Goal: Information Seeking & Learning: Learn about a topic

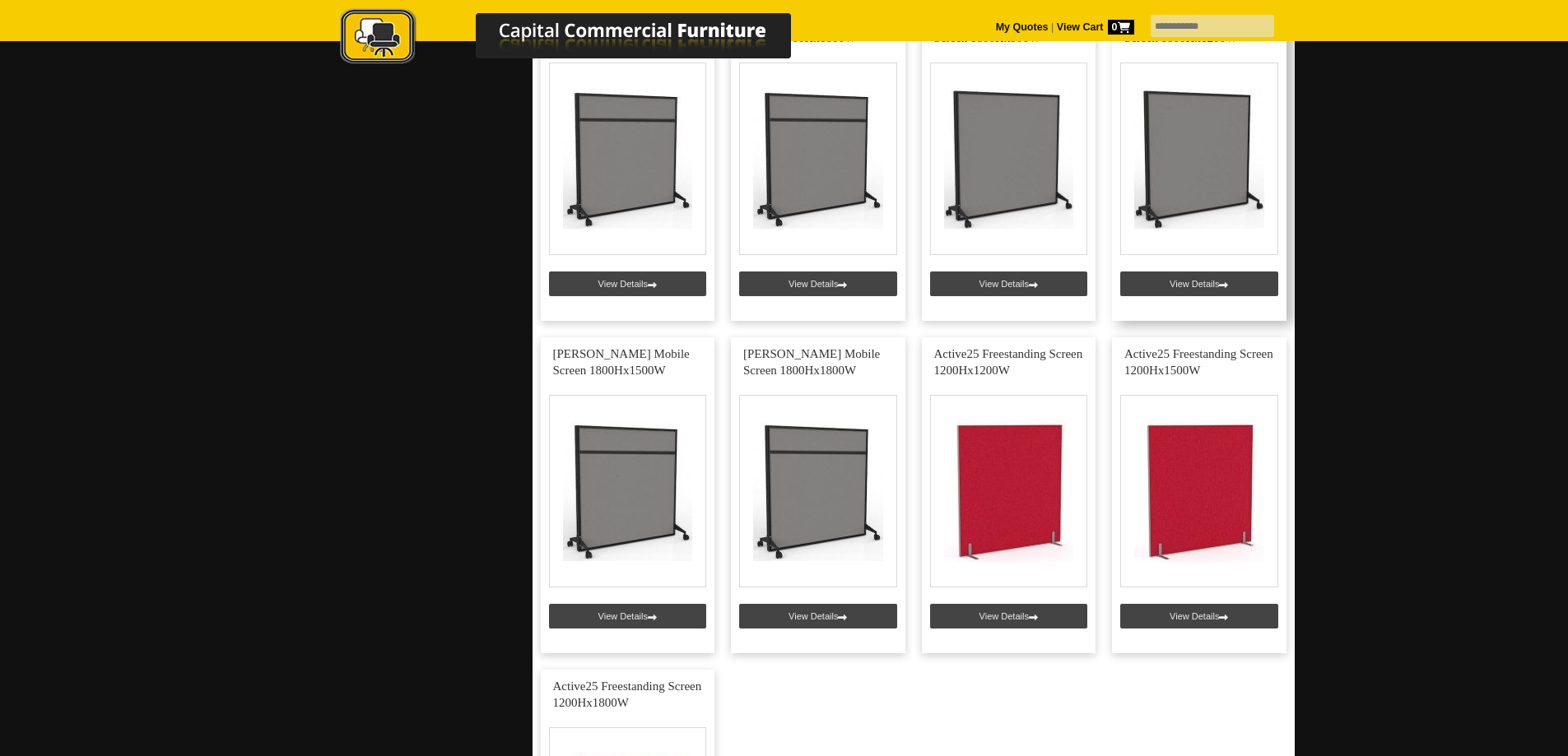
scroll to position [2140, 0]
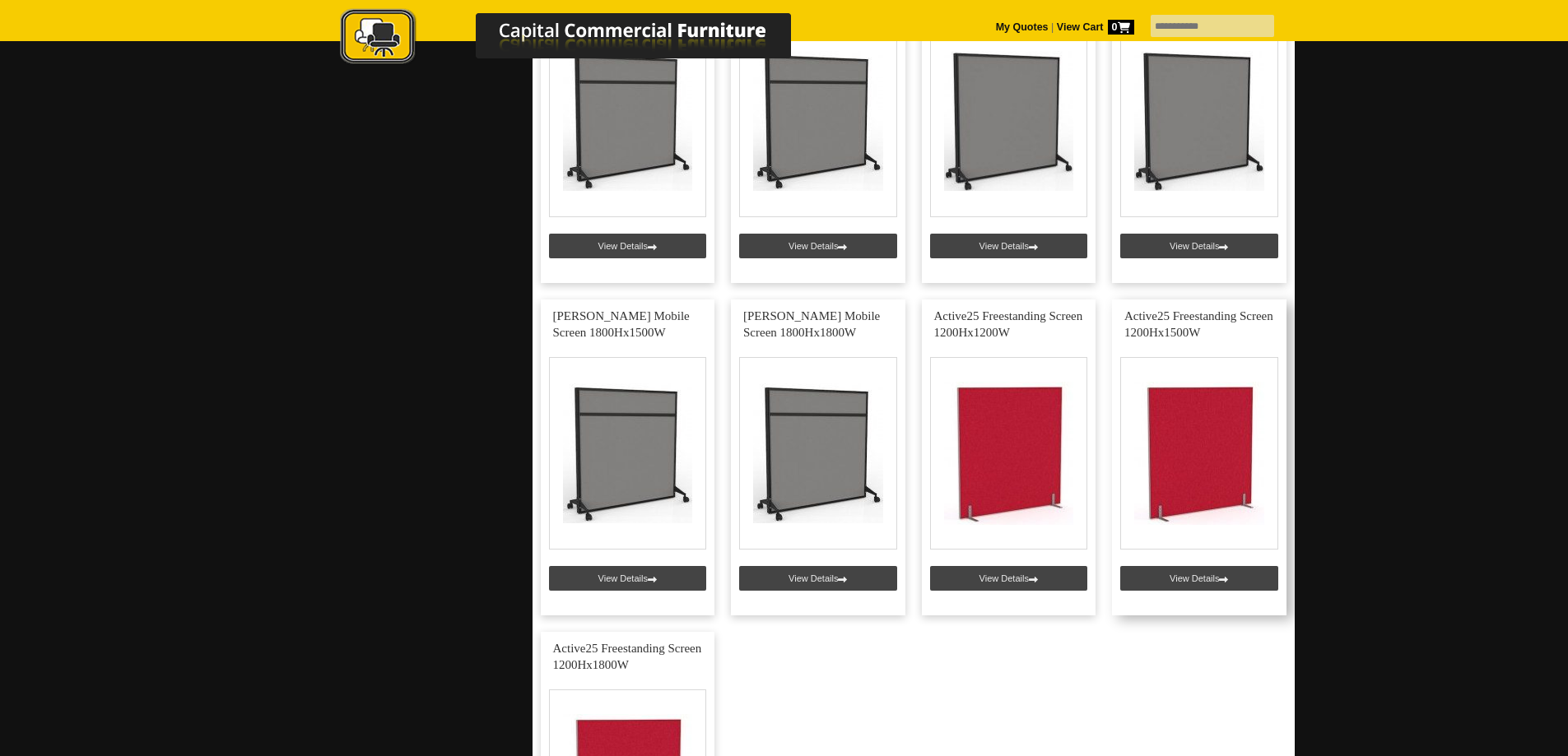
click at [1203, 580] on link at bounding box center [1199, 458] width 175 height 316
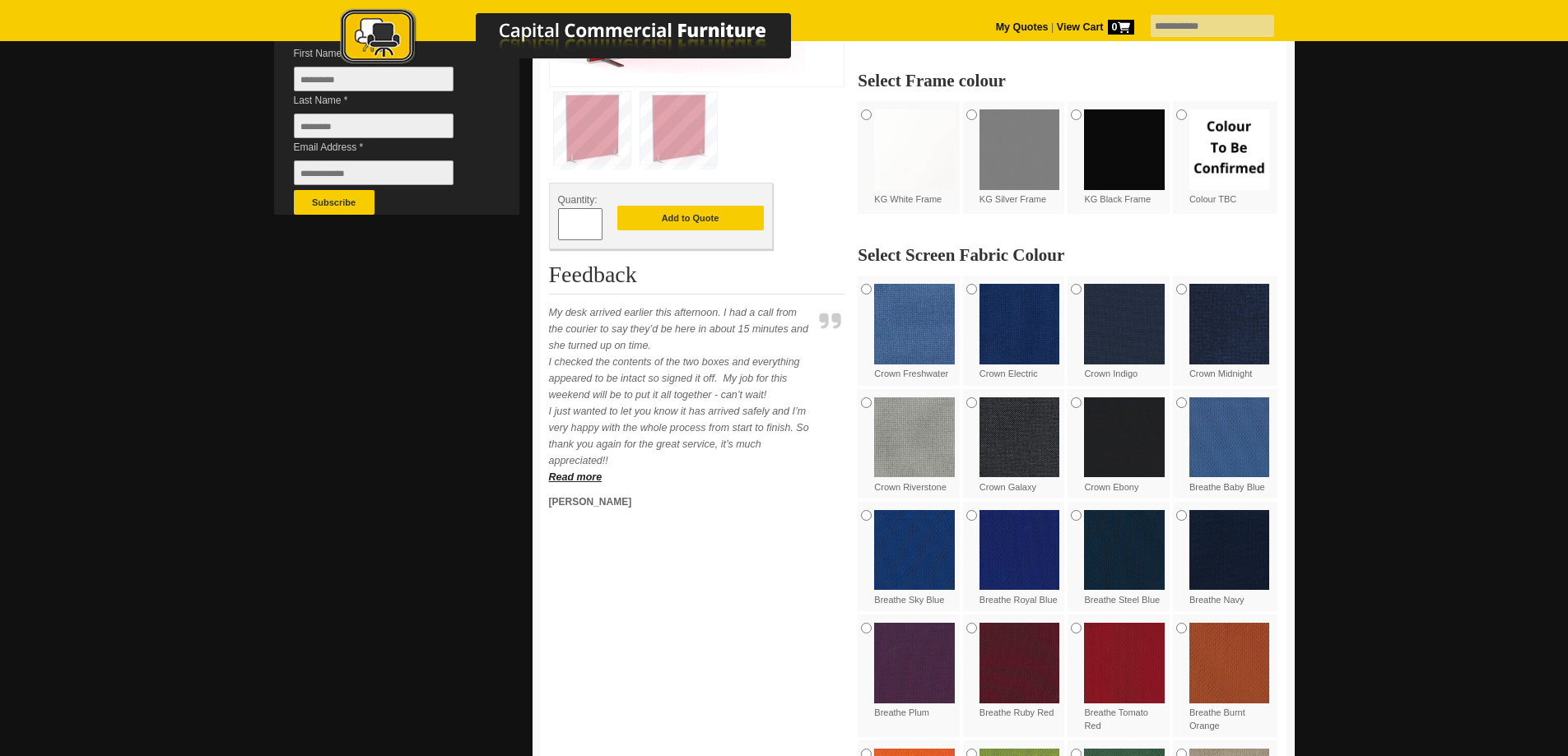
scroll to position [494, 0]
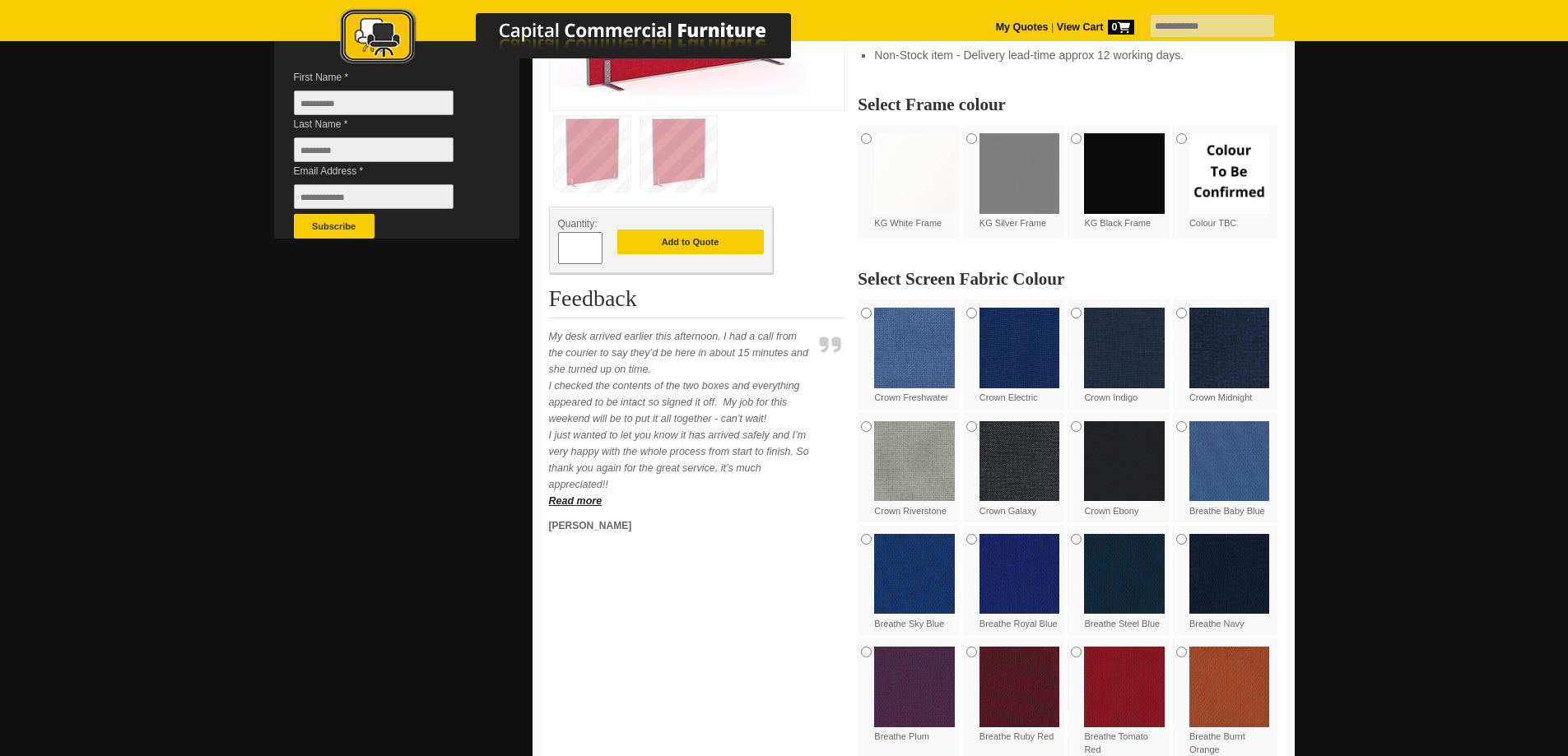
click at [922, 483] on img at bounding box center [914, 461] width 80 height 80
click at [1033, 189] on img at bounding box center [1020, 173] width 80 height 80
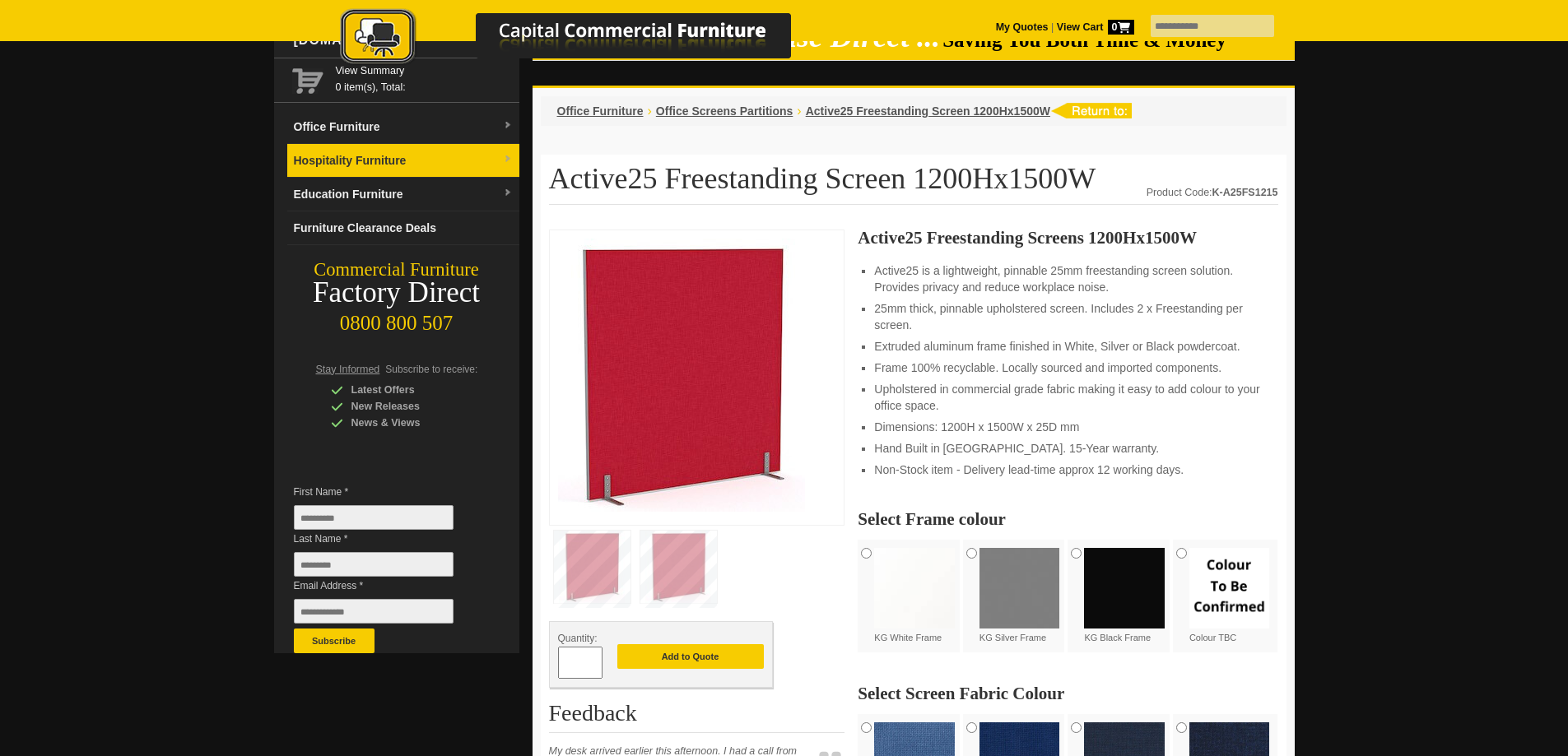
scroll to position [0, 0]
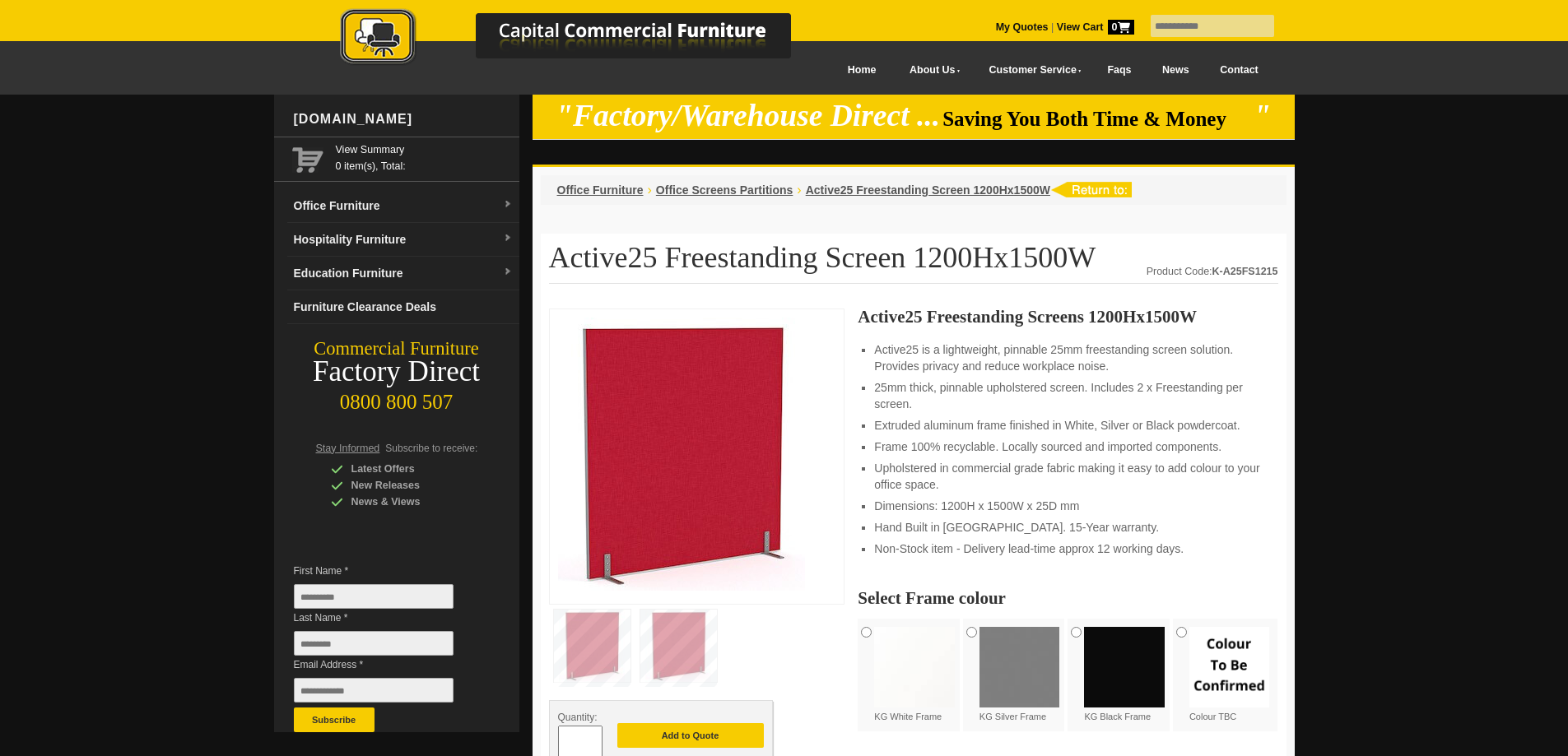
click at [1233, 72] on link "Contact" at bounding box center [1238, 70] width 69 height 37
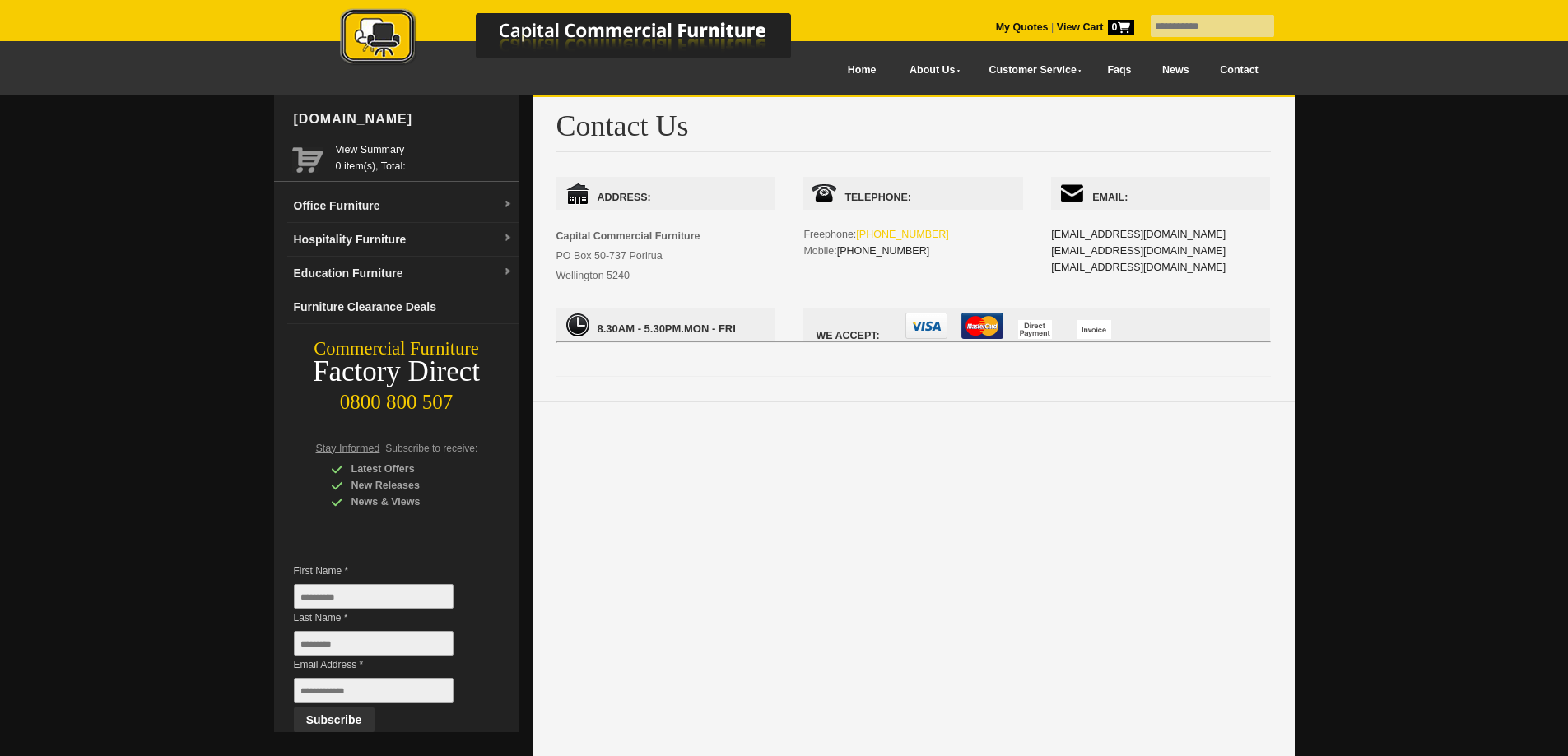
click at [900, 235] on link "0800 800-507" at bounding box center [903, 234] width 93 height 12
drag, startPoint x: 929, startPoint y: 236, endPoint x: 861, endPoint y: 239, distance: 68.1
click at [861, 239] on div "Telephone: Freephone: 0800 800-507 Mobile: 021 345-118" at bounding box center [913, 234] width 219 height 115
copy link "0800 800-507"
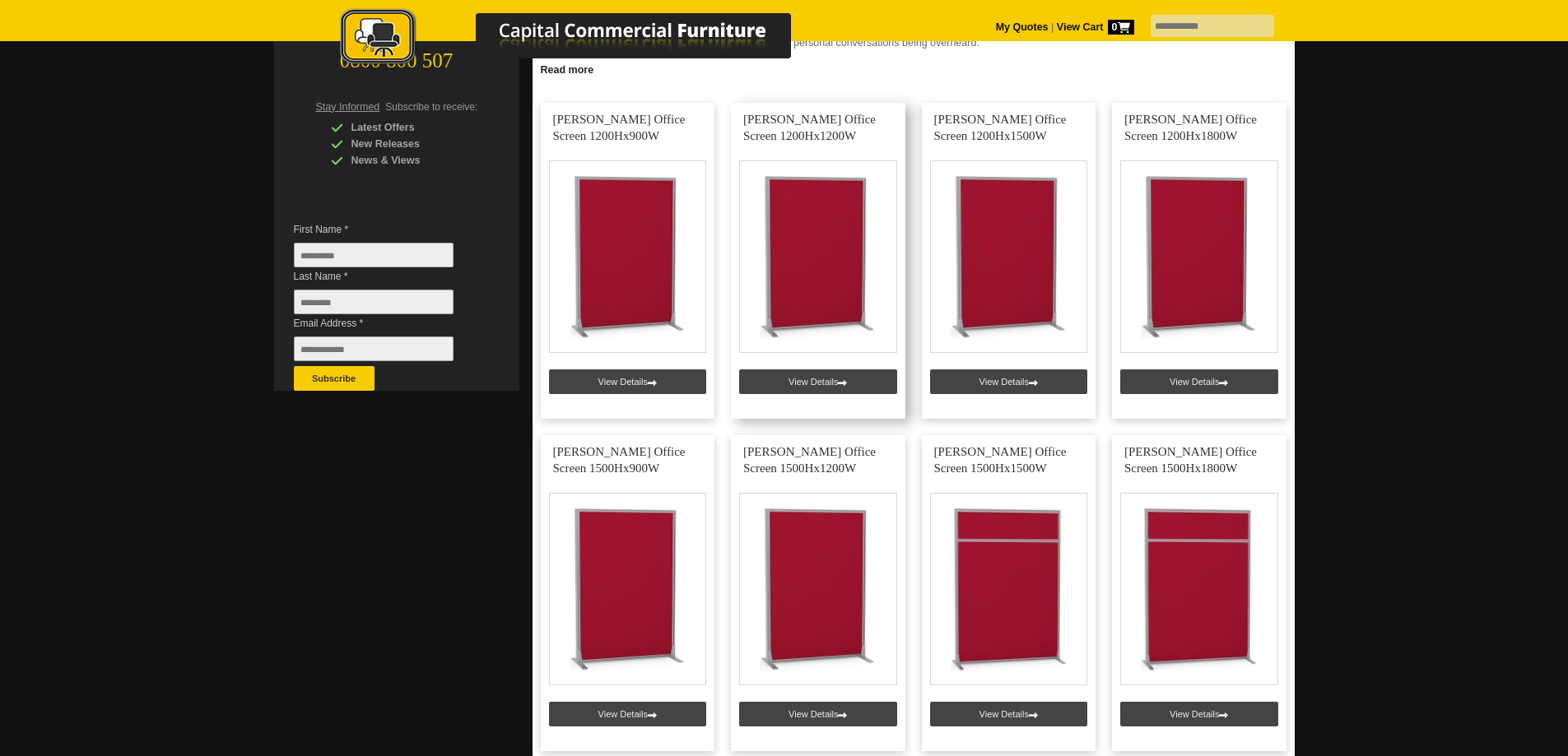
scroll to position [330, 0]
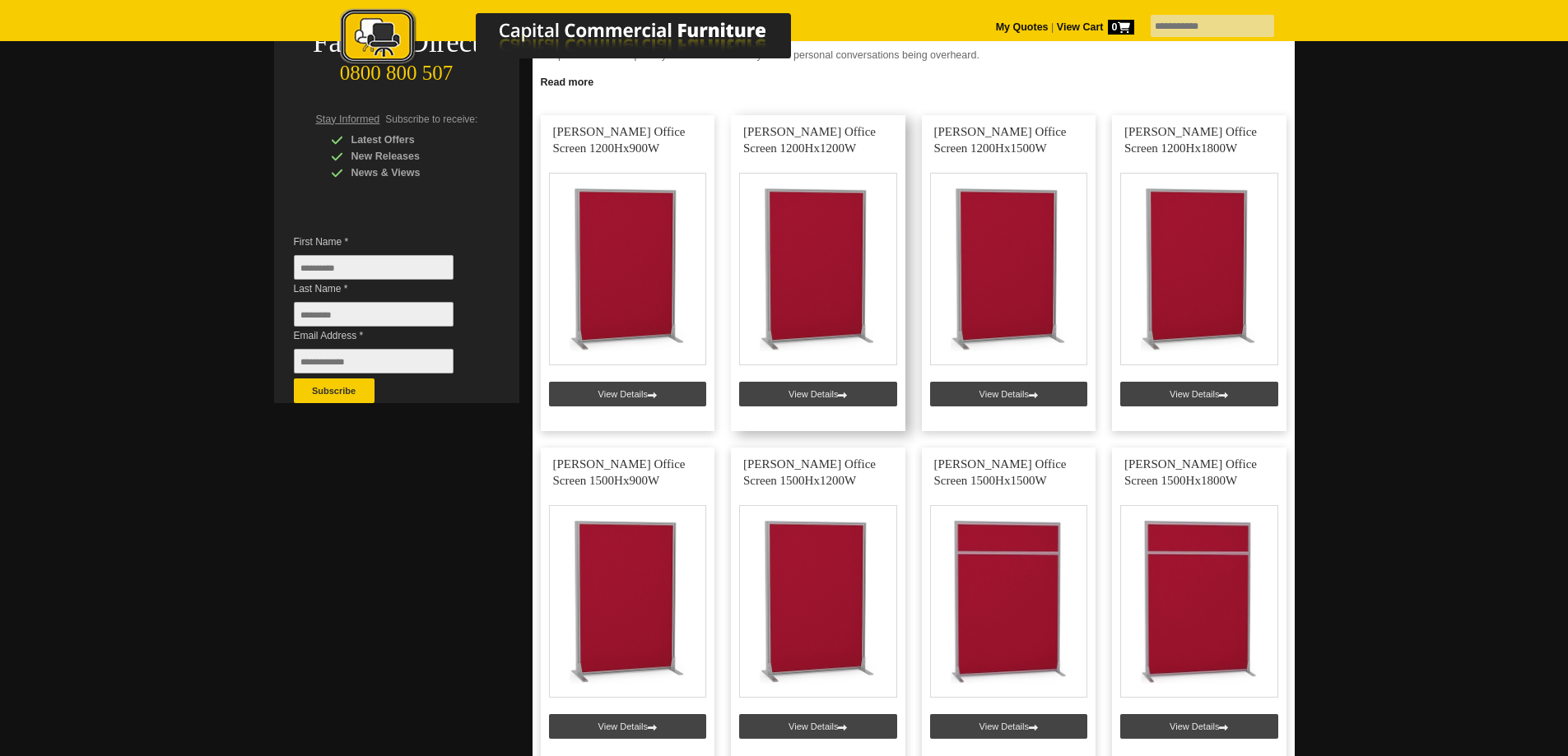
click at [829, 345] on link at bounding box center [818, 273] width 175 height 316
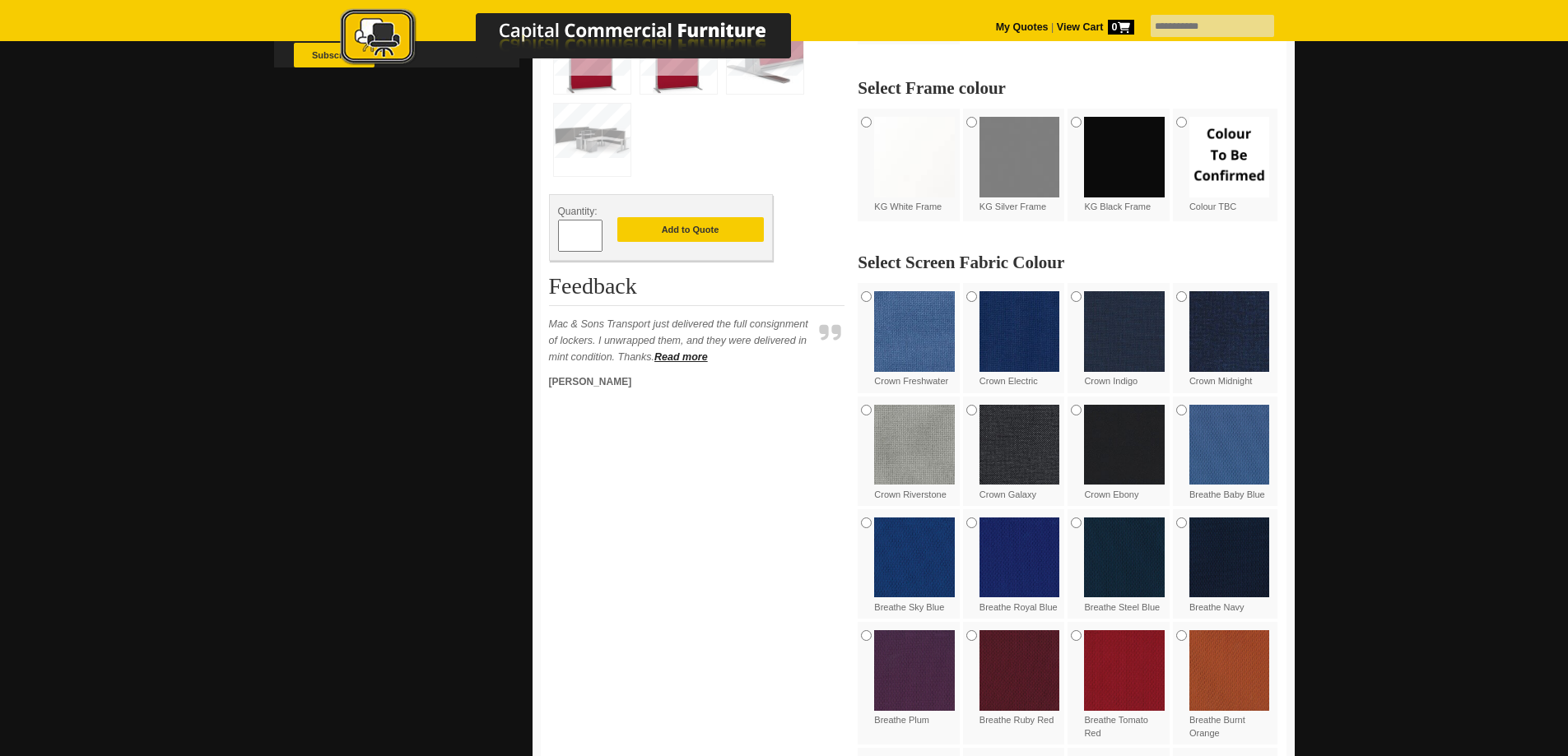
scroll to position [247, 0]
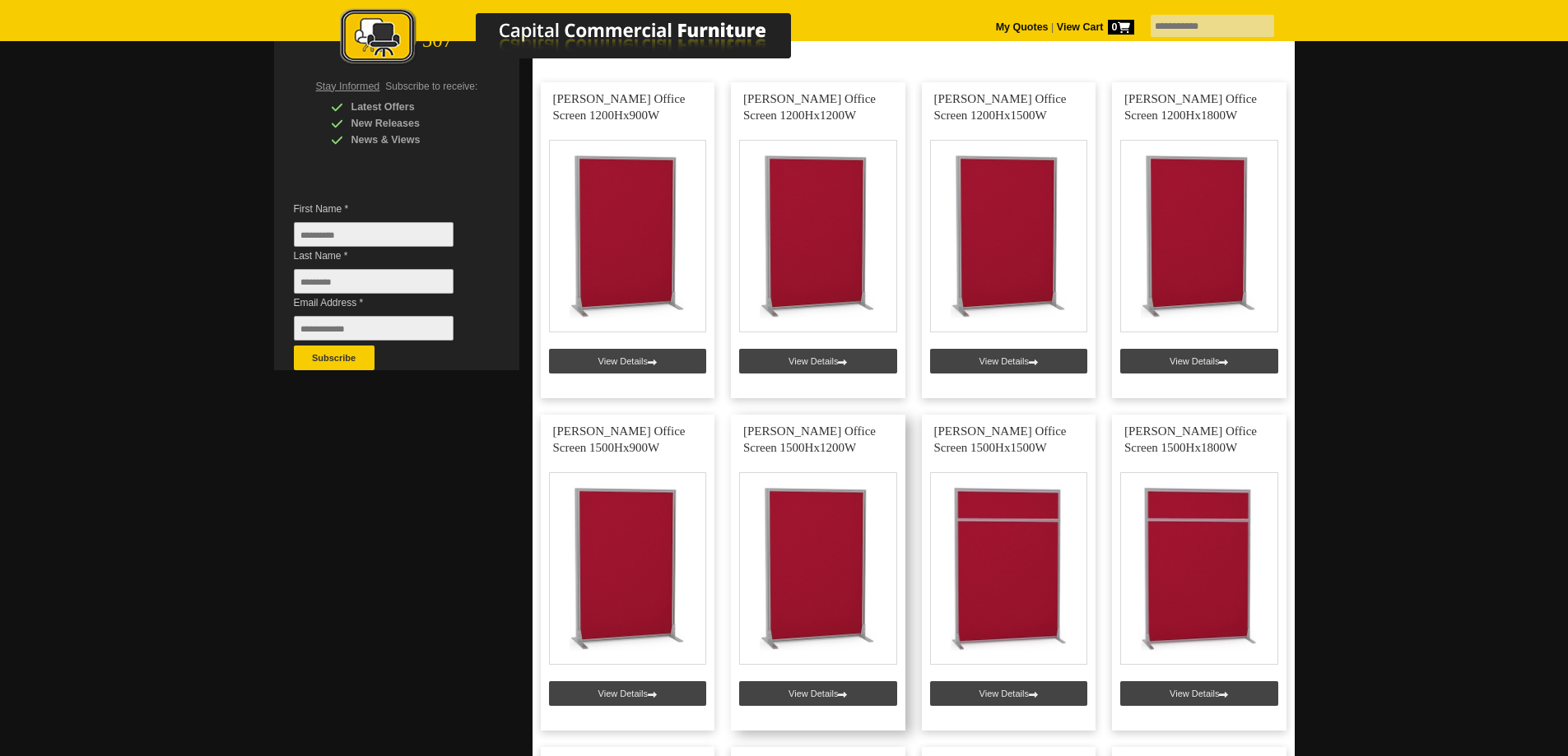
scroll to position [330, 0]
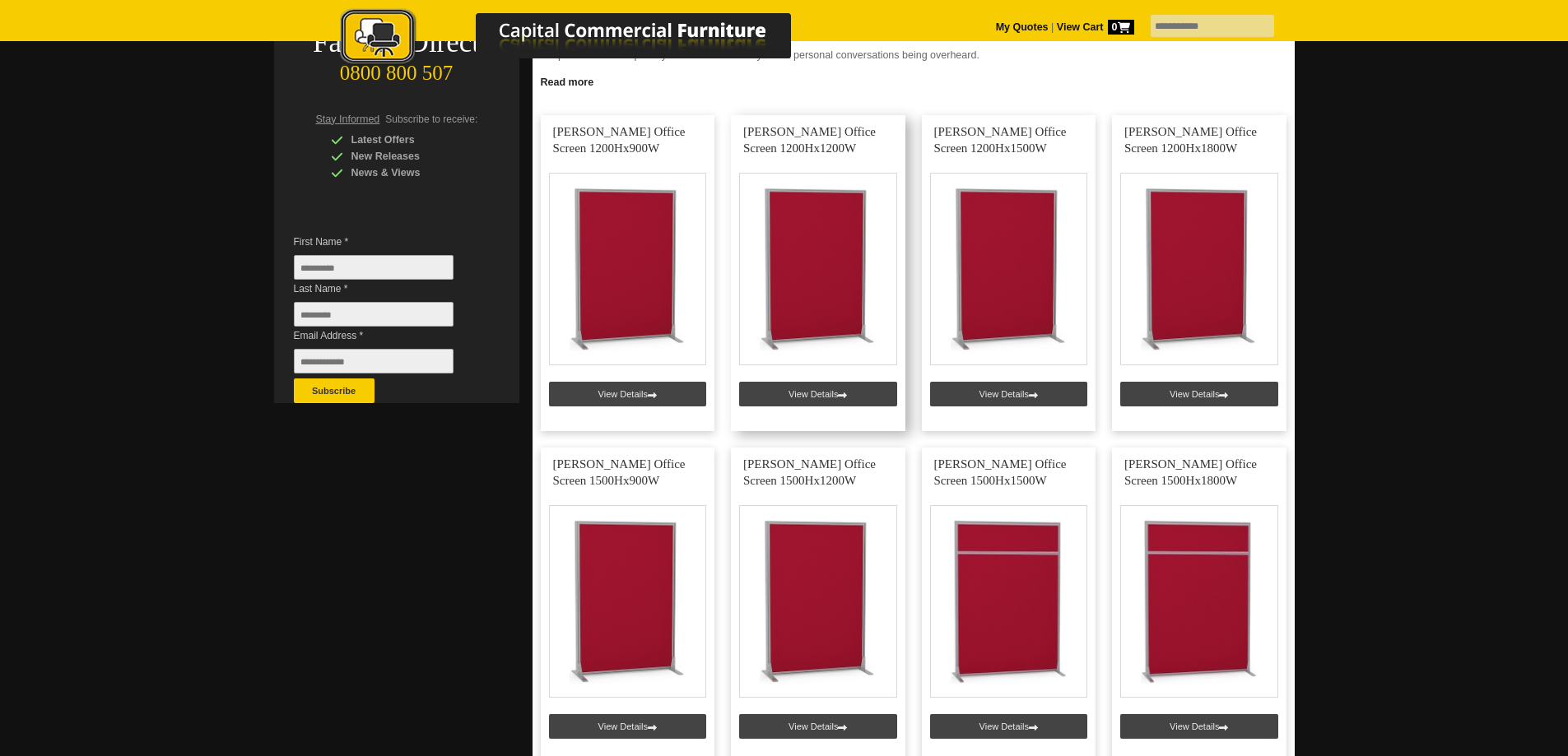
click at [792, 258] on link at bounding box center [818, 273] width 175 height 316
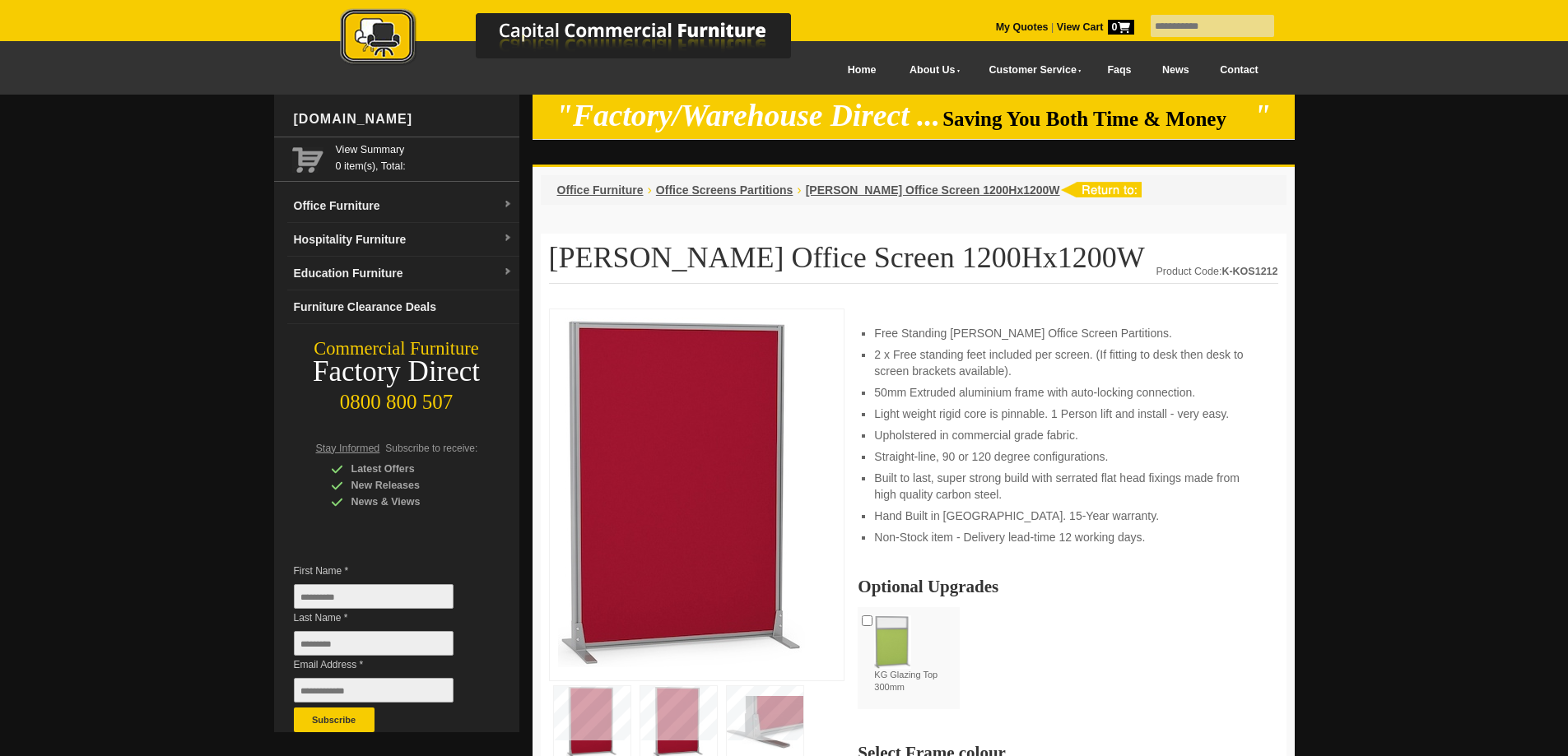
click at [1214, 70] on link "Contact" at bounding box center [1238, 70] width 69 height 37
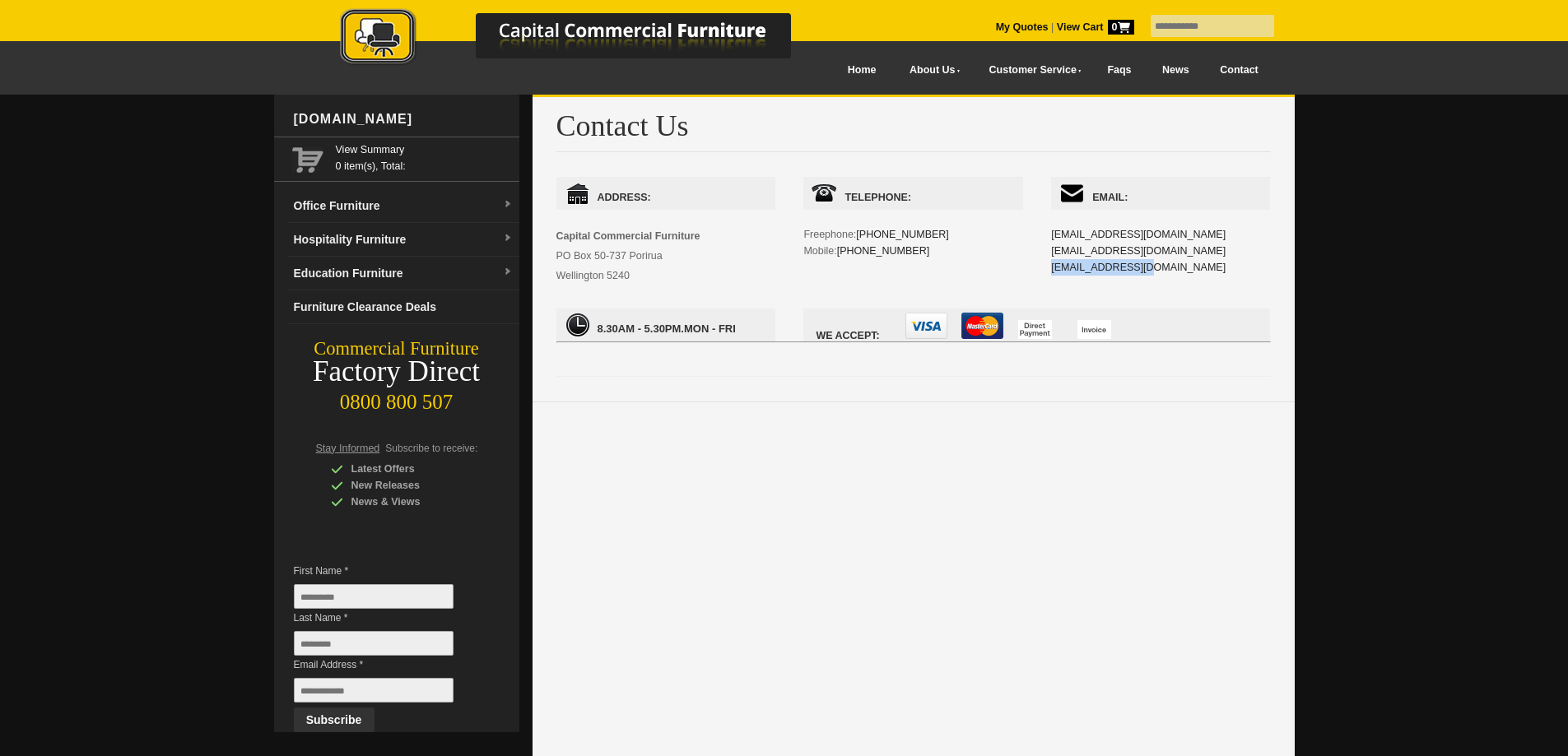
drag, startPoint x: 1137, startPoint y: 271, endPoint x: 1051, endPoint y: 275, distance: 86.1
click at [1051, 275] on div "Email: admin@ccfnz.co.nz info@ccfnz.co.nz sales@ccfnz.co.nz" at bounding box center [1160, 243] width 219 height 132
copy link "sales@ccfnz.co.nz"
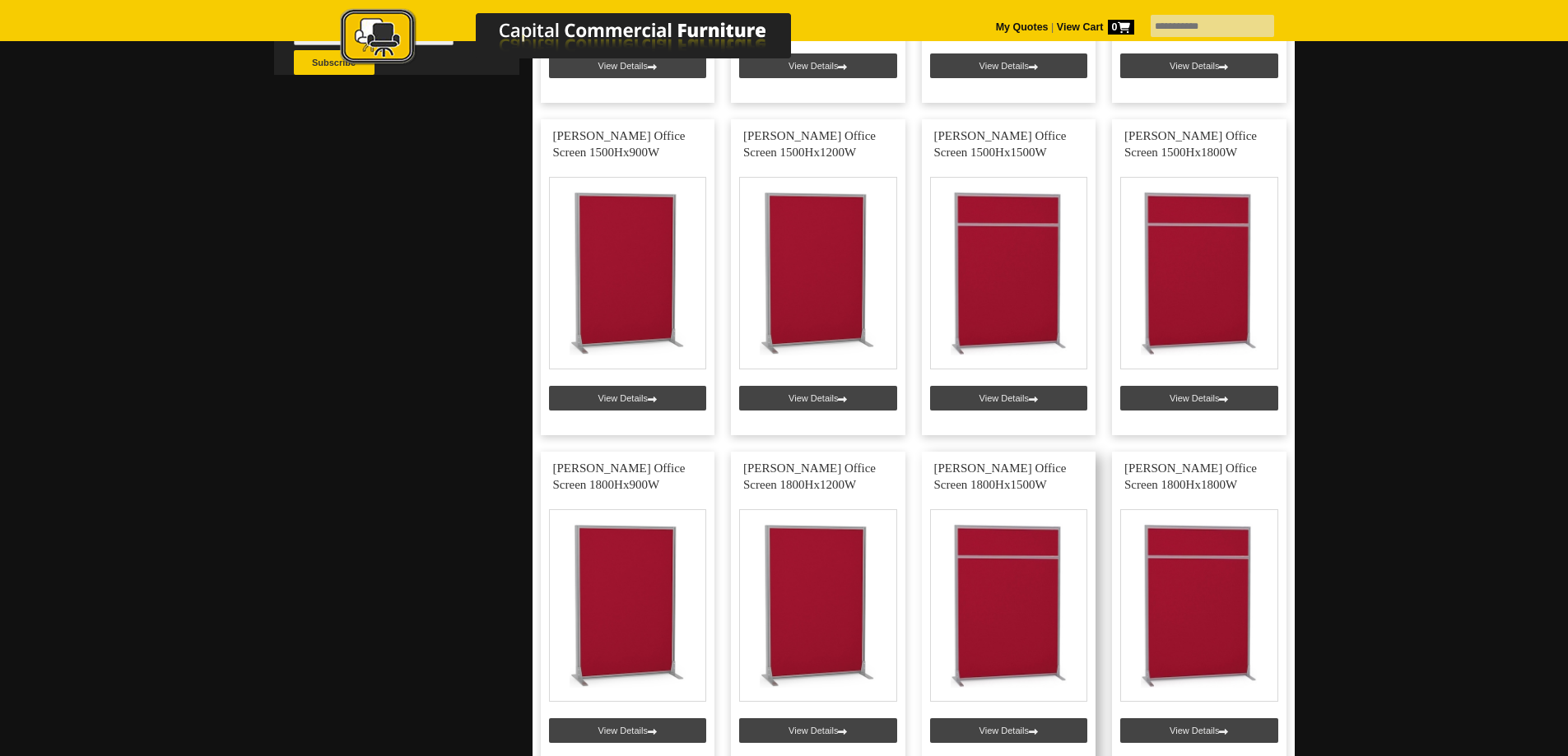
scroll to position [658, 0]
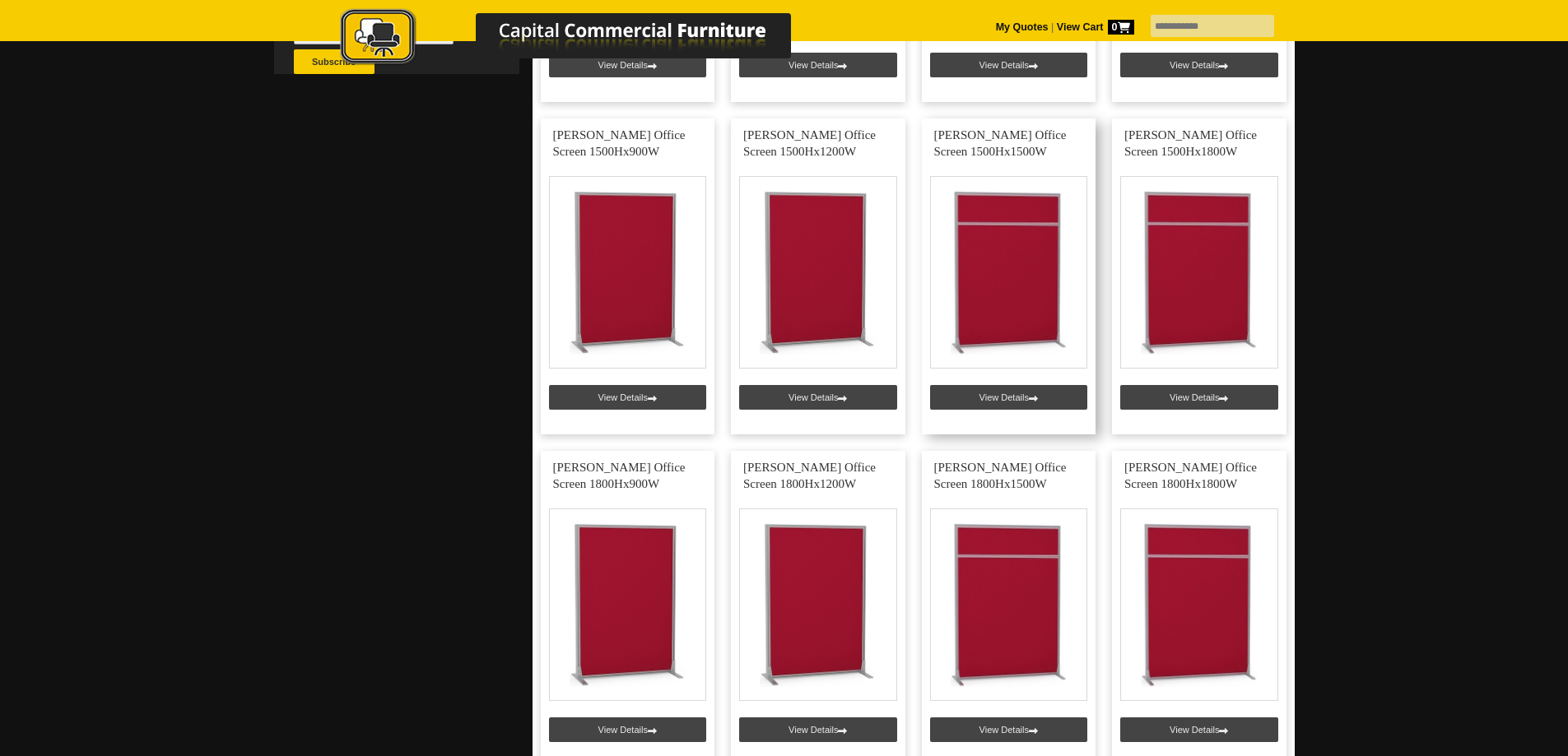
click at [994, 402] on link at bounding box center [1009, 277] width 175 height 316
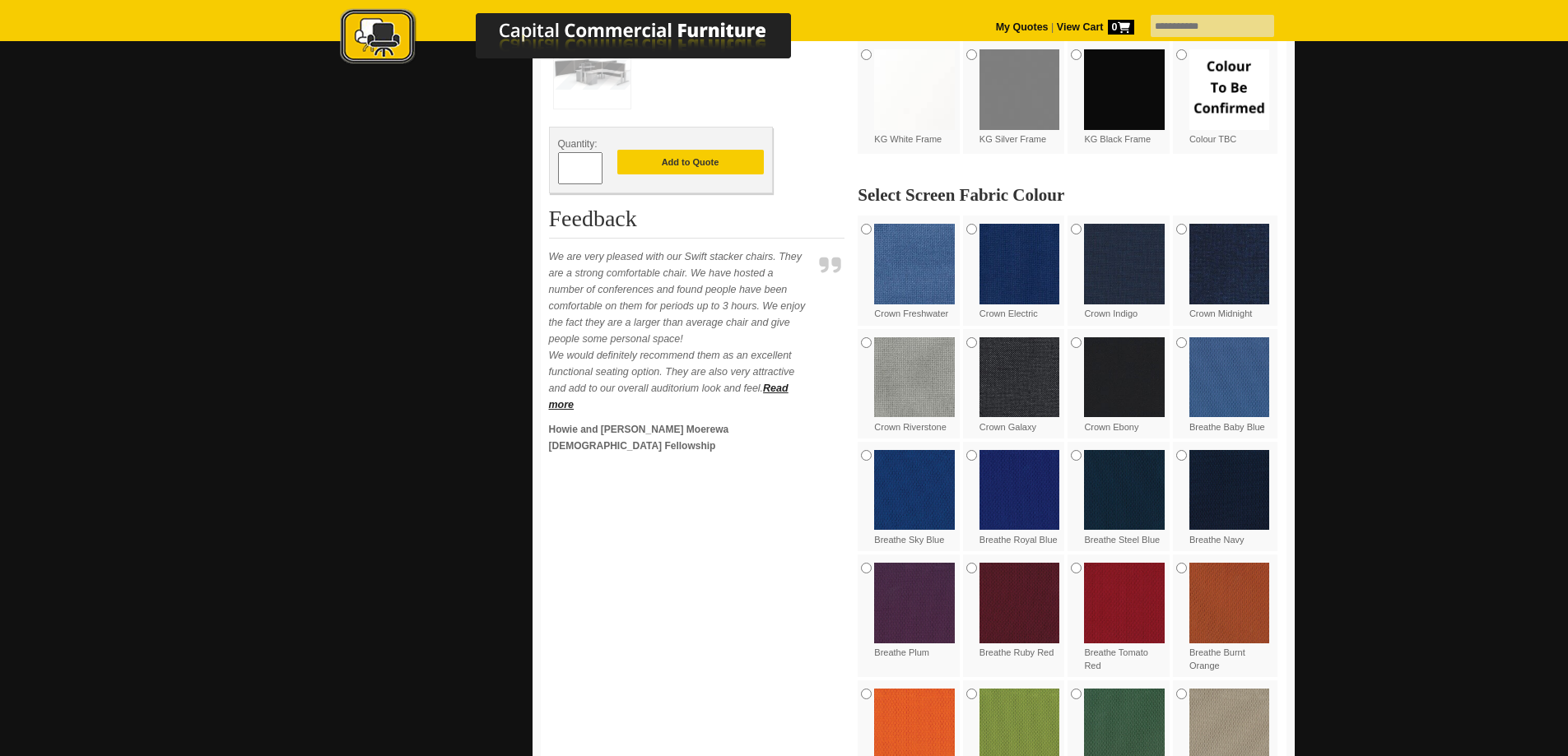
scroll to position [740, 0]
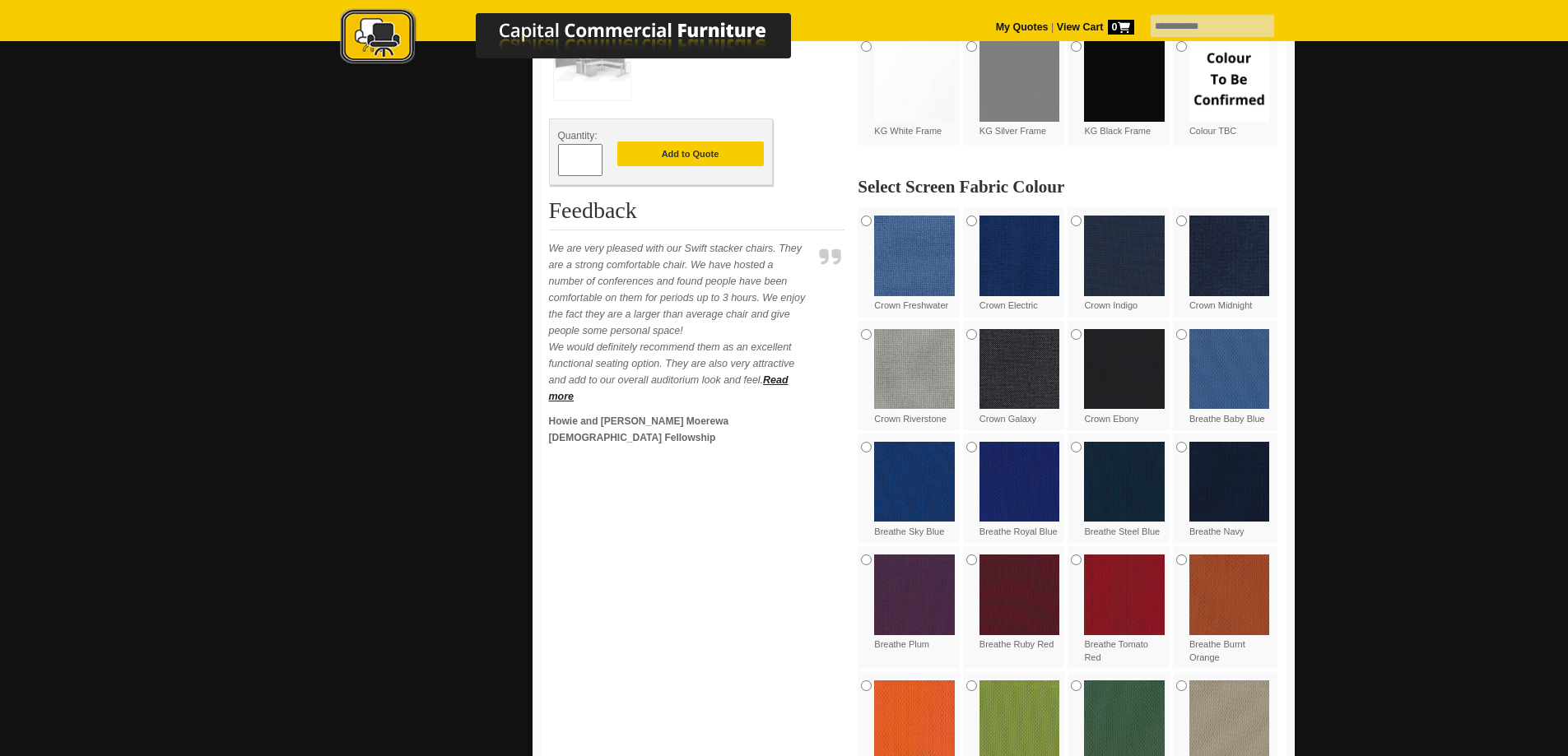
click at [1009, 371] on img at bounding box center [1020, 369] width 80 height 80
click at [919, 385] on img at bounding box center [914, 369] width 80 height 80
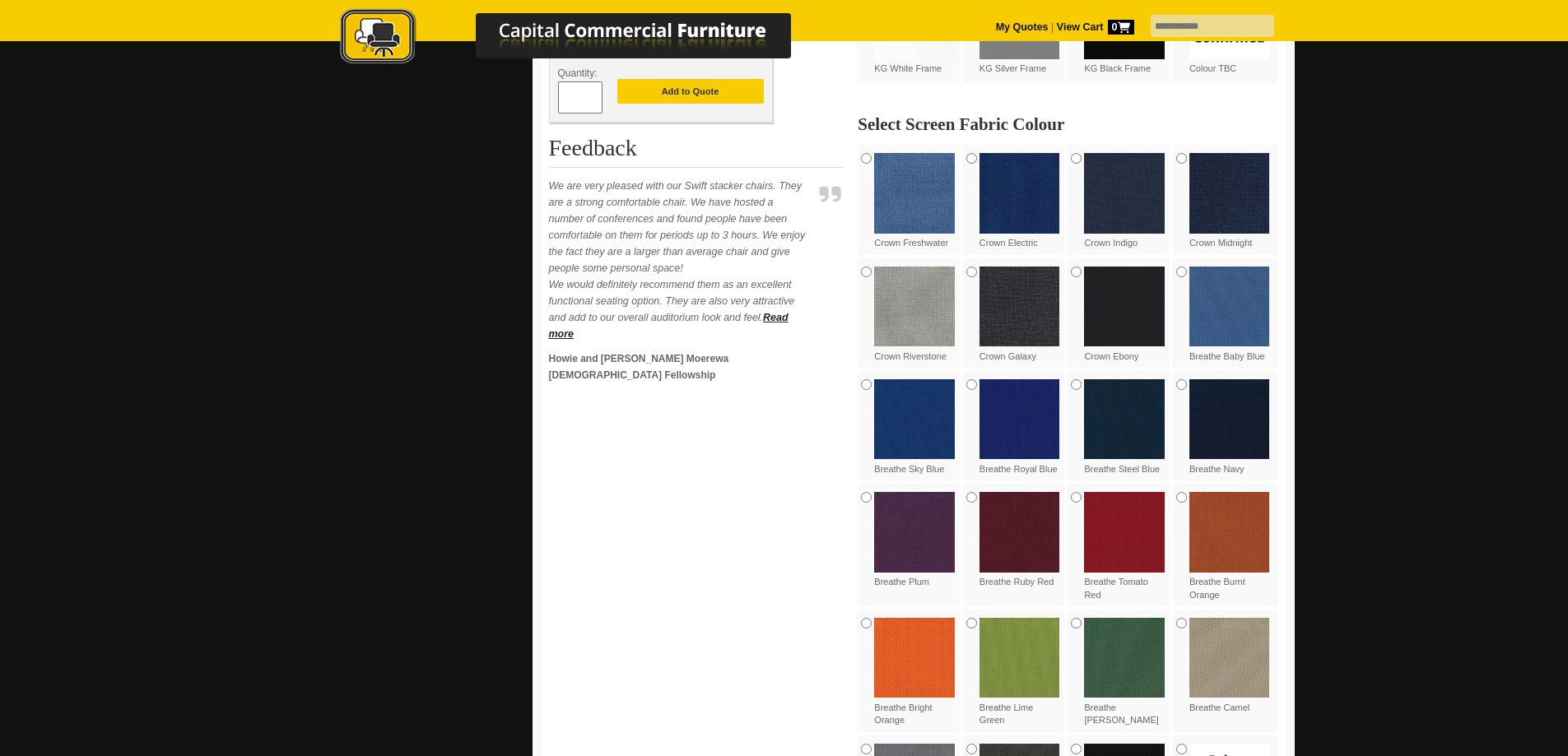
scroll to position [988, 0]
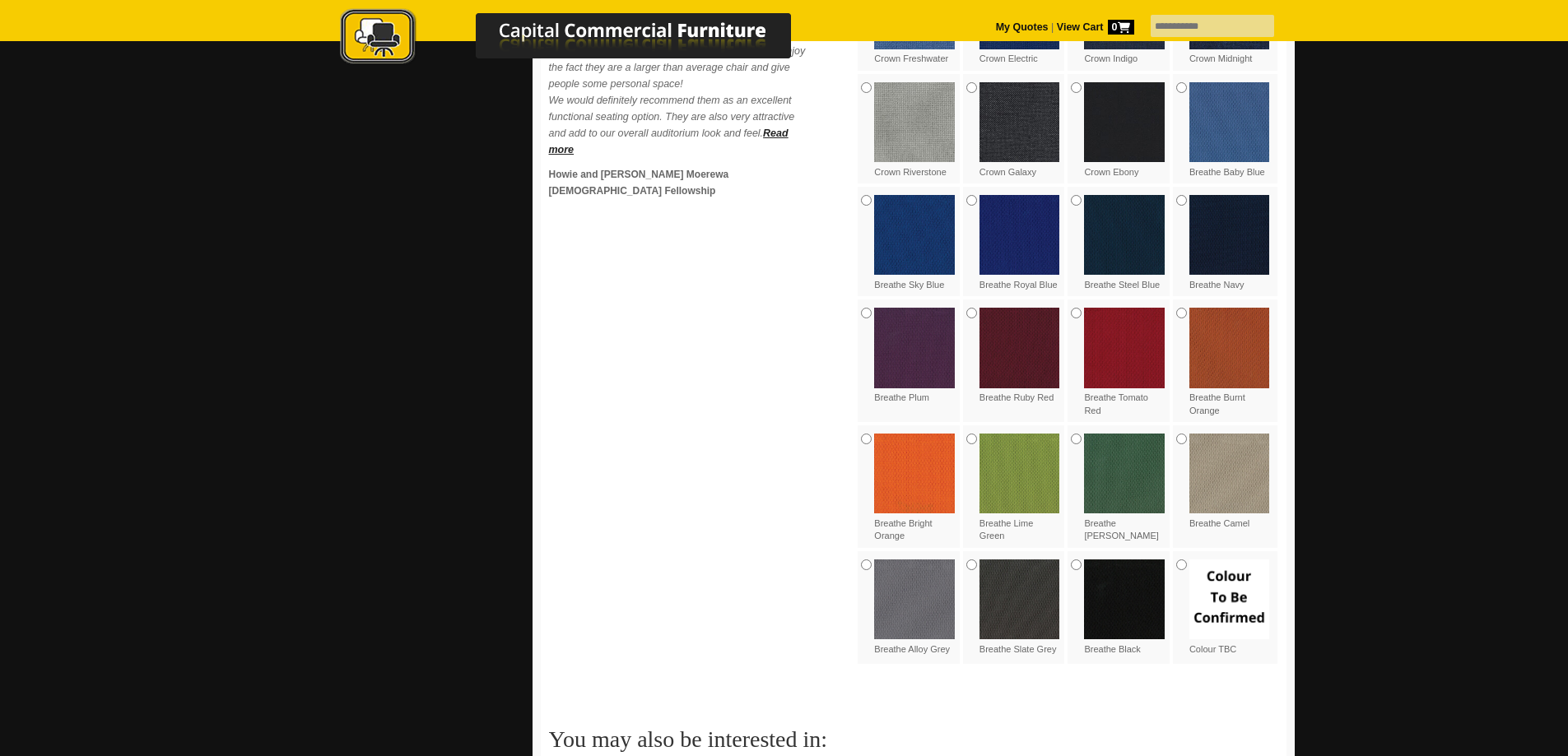
click at [909, 606] on img at bounding box center [914, 600] width 80 height 80
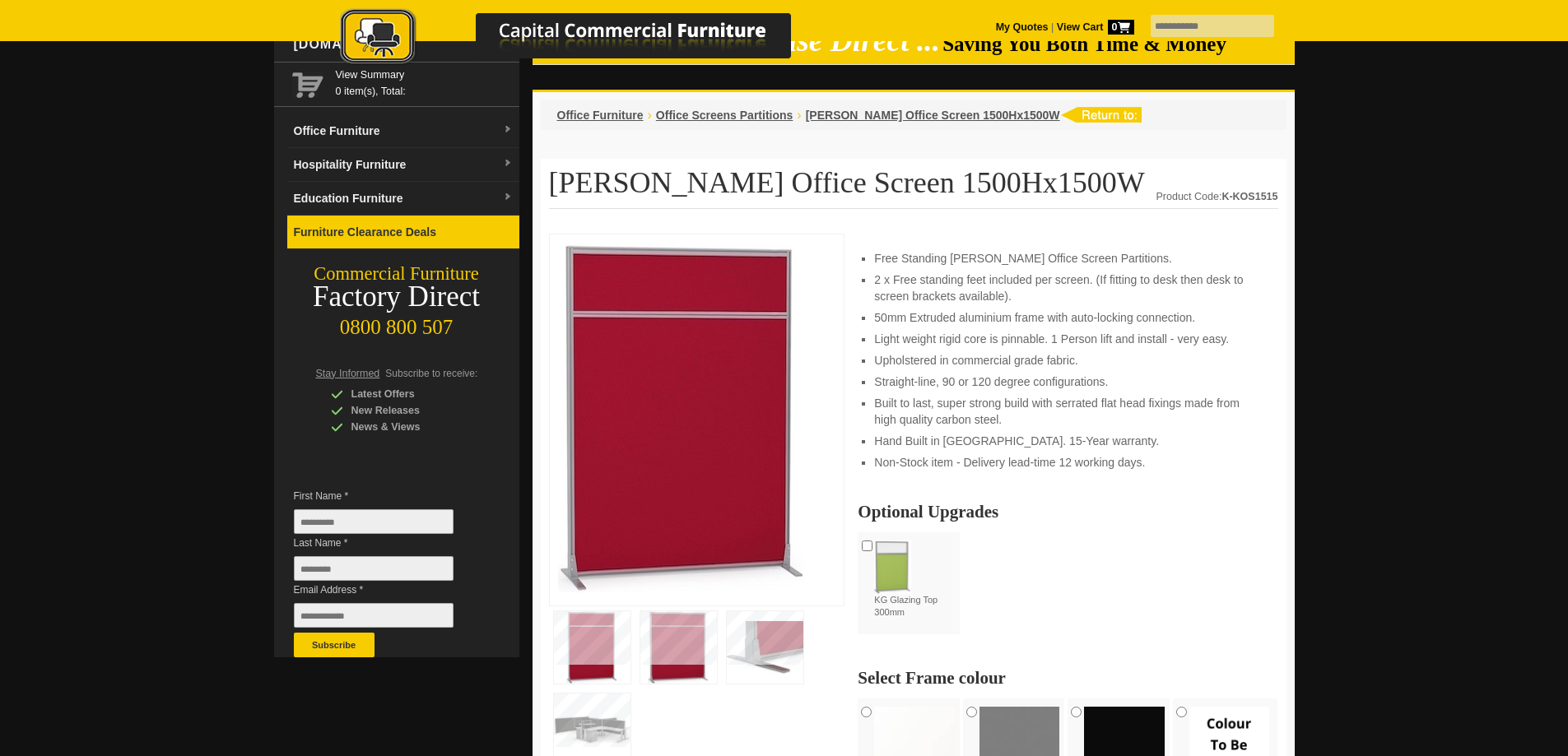
scroll to position [0, 0]
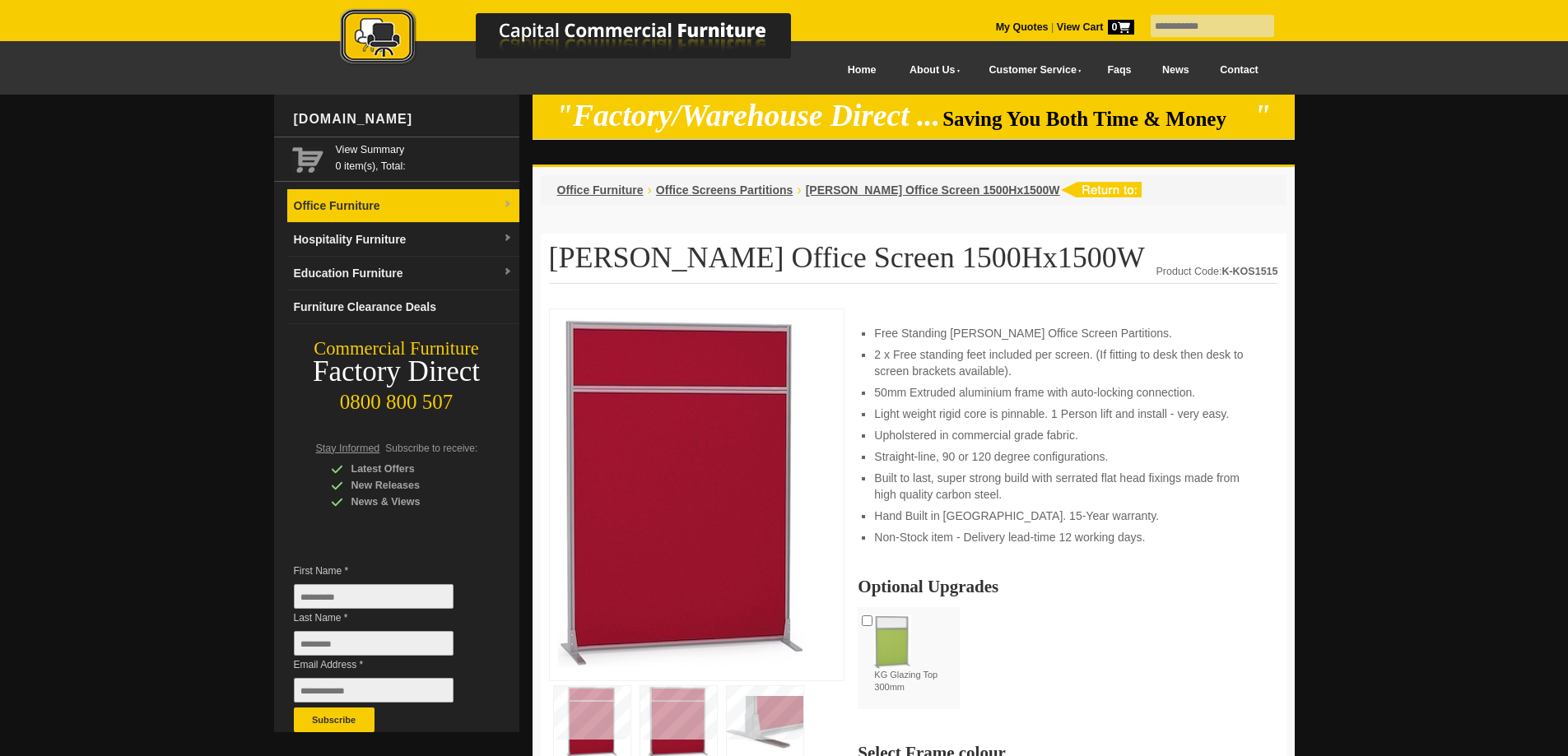
click at [509, 211] on span at bounding box center [508, 206] width 10 height 17
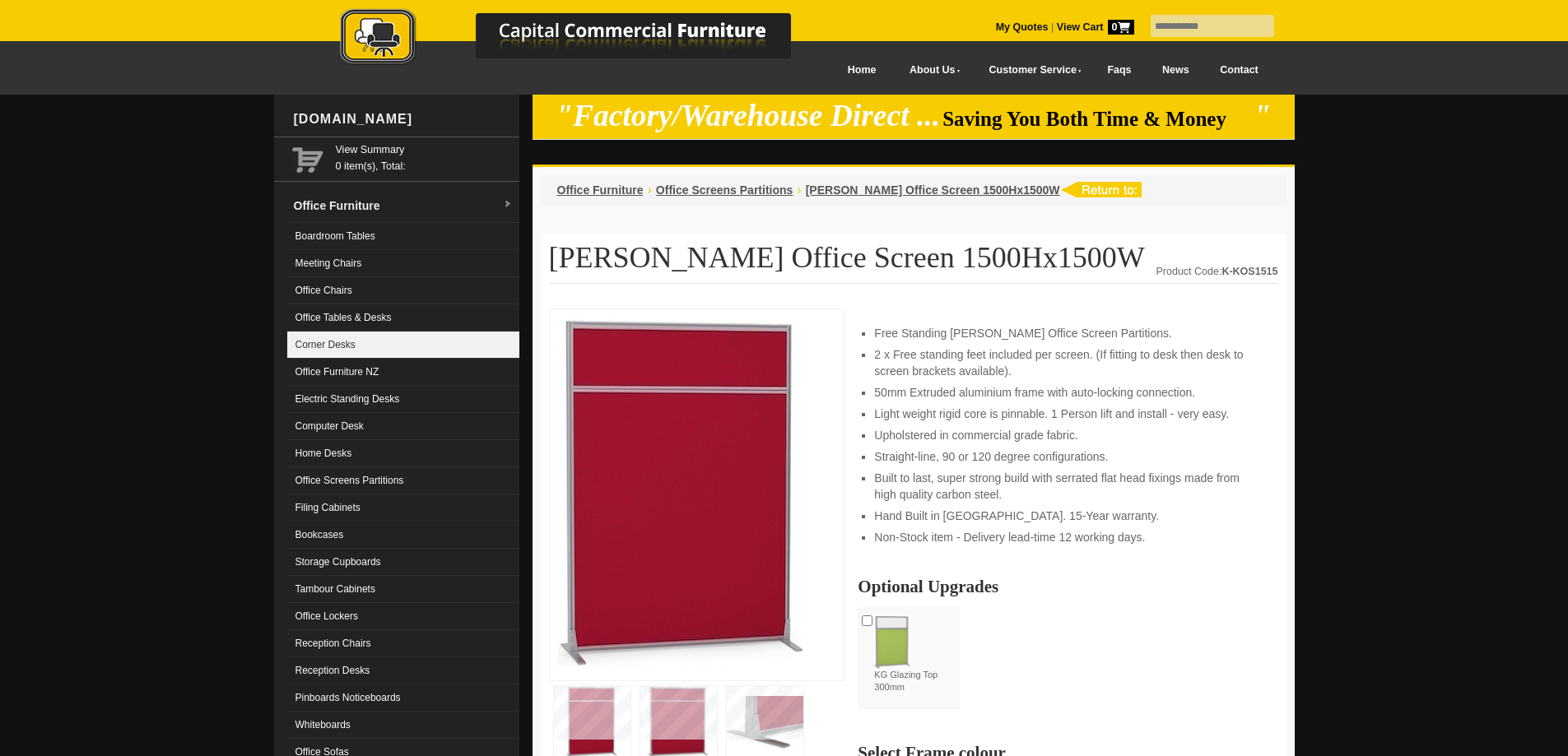
click at [396, 335] on link "Corner Desks" at bounding box center [403, 344] width 232 height 27
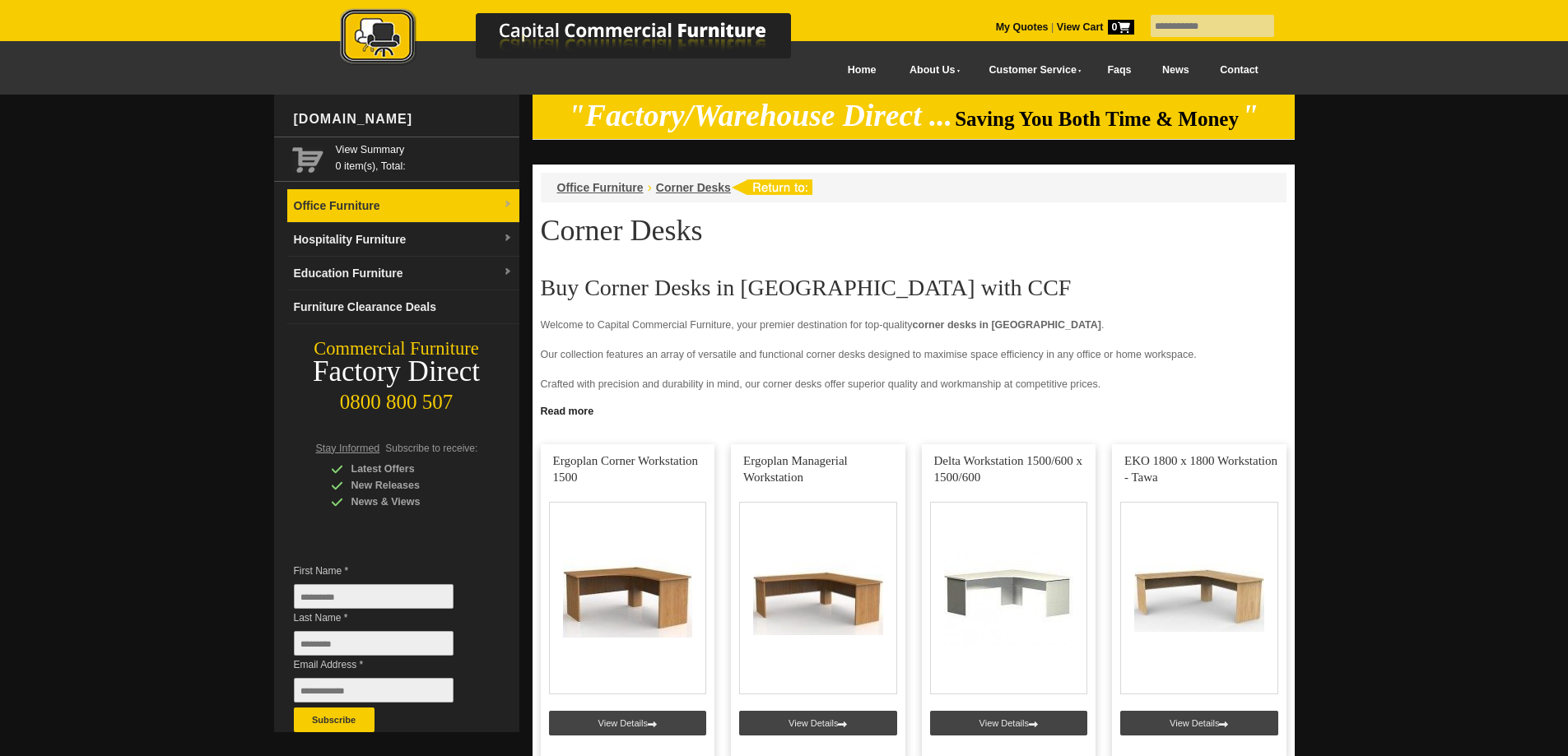
click at [510, 204] on img at bounding box center [508, 205] width 10 height 10
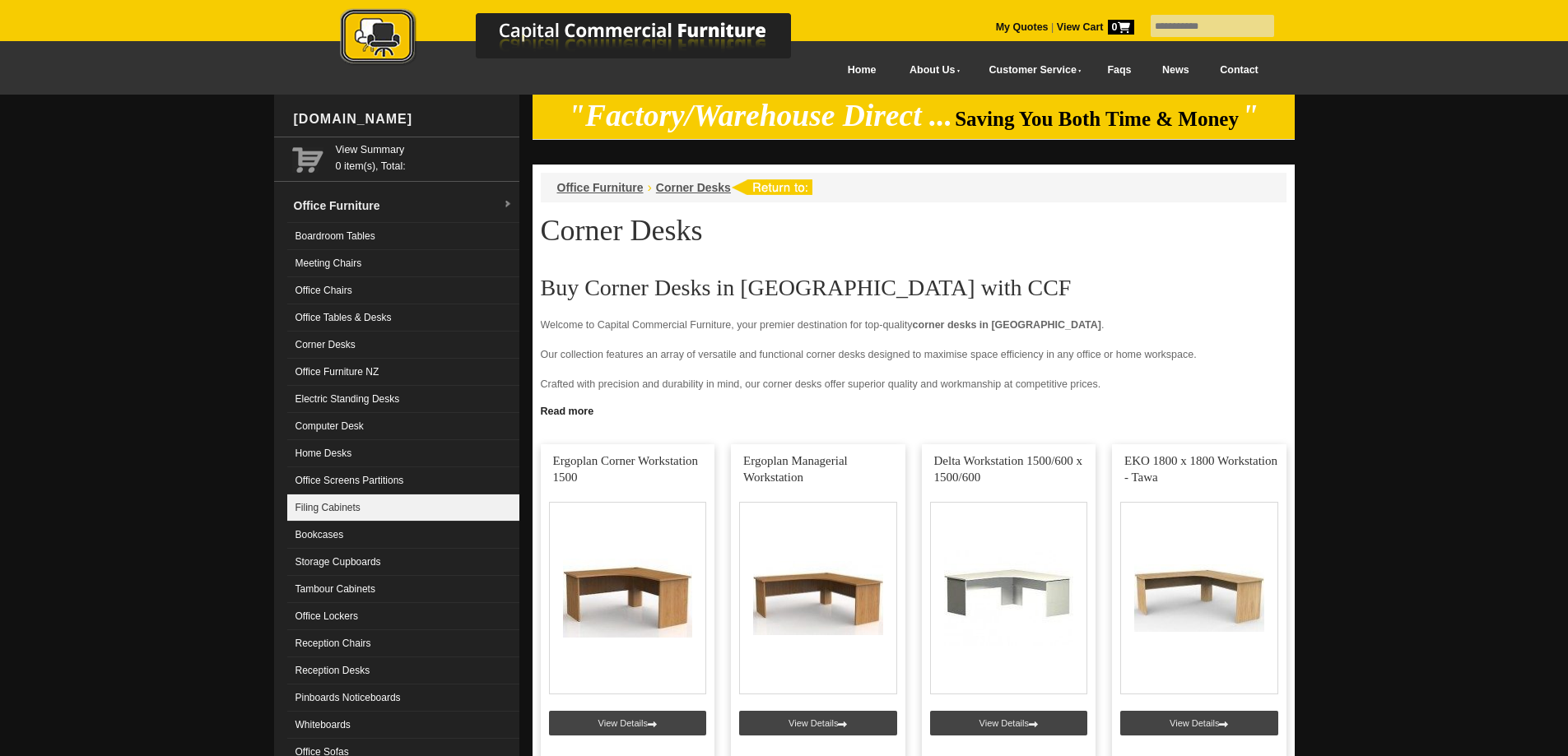
click at [380, 509] on link "Filing Cabinets" at bounding box center [403, 508] width 232 height 27
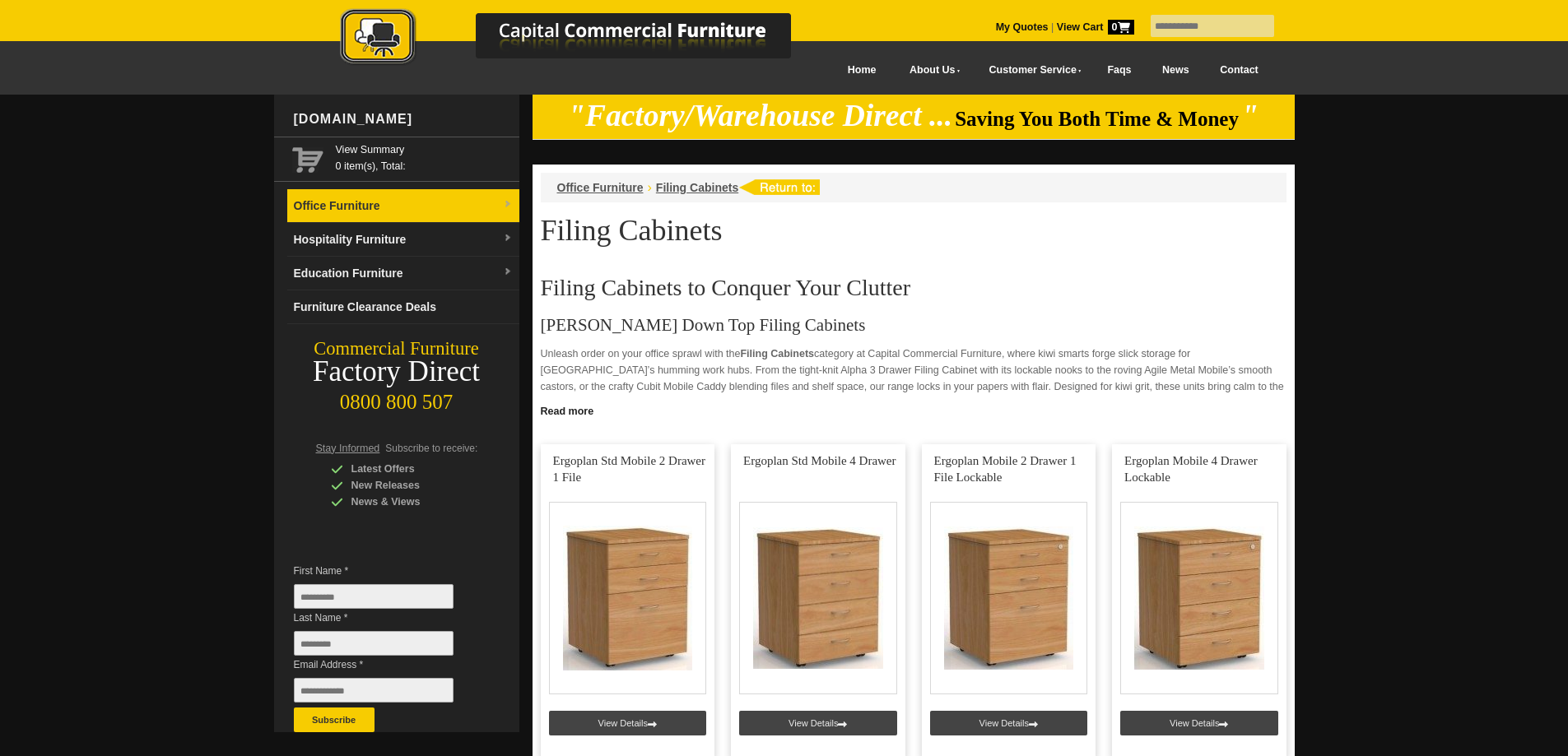
click at [503, 204] on img at bounding box center [508, 205] width 10 height 10
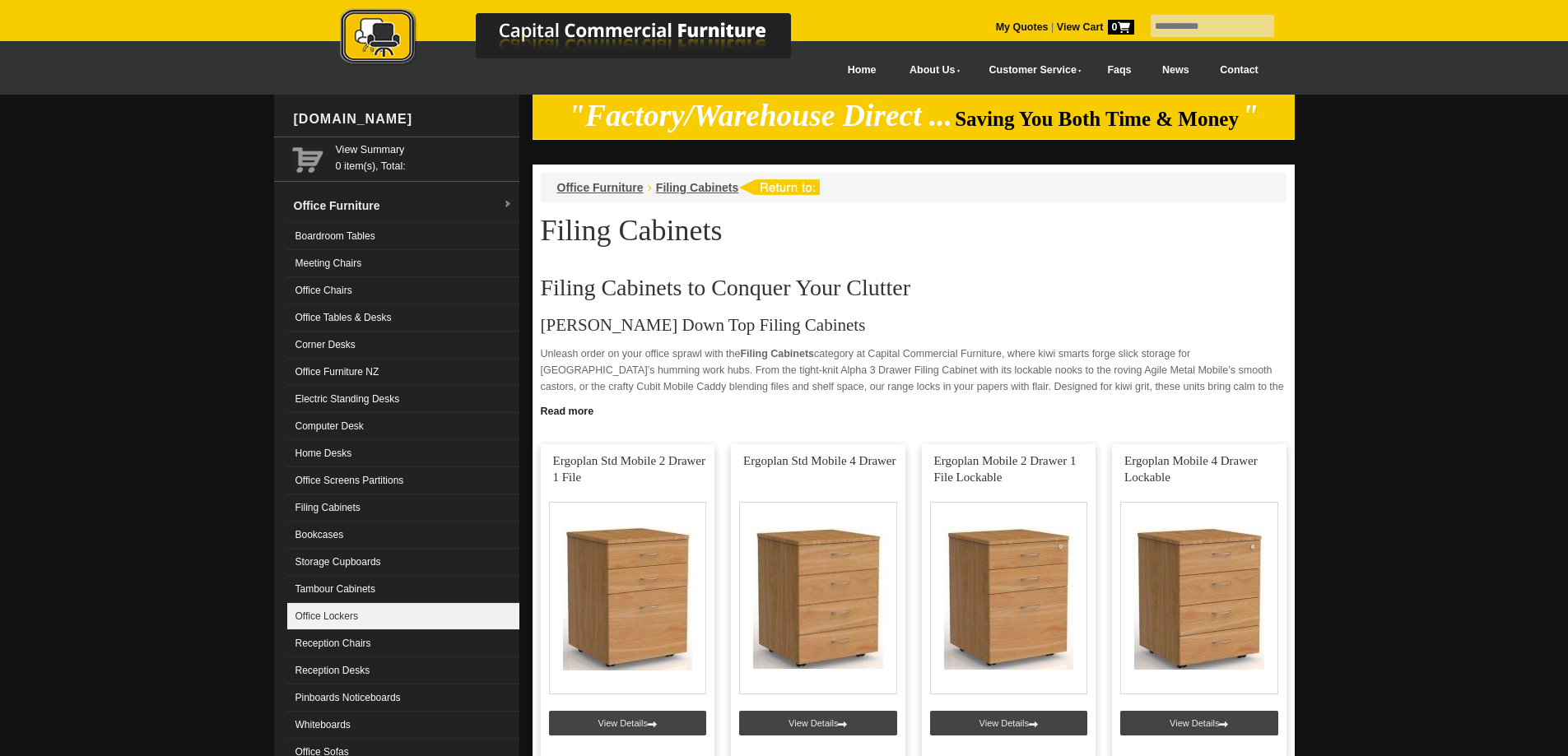
scroll to position [82, 0]
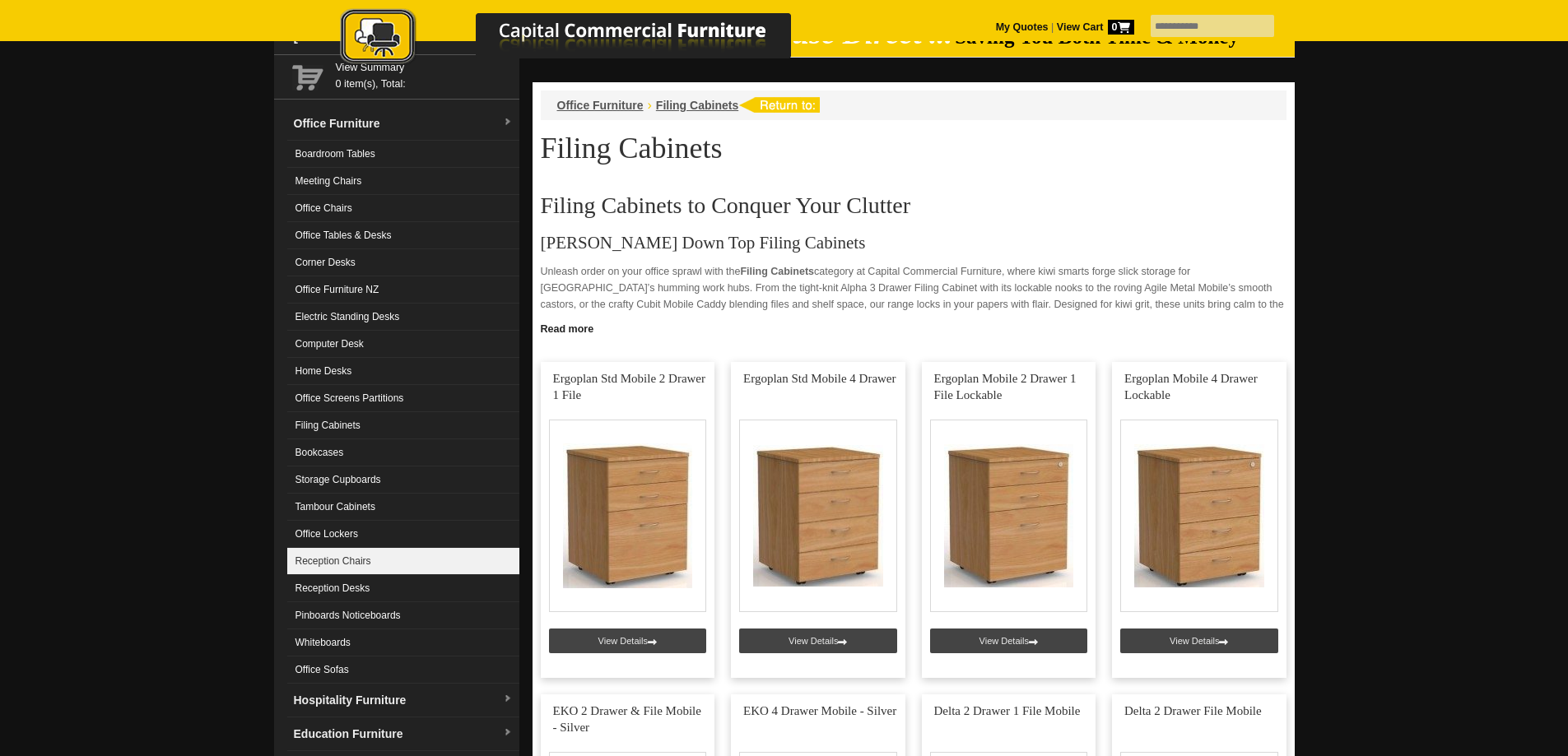
click at [352, 561] on link "Reception Chairs" at bounding box center [403, 561] width 232 height 27
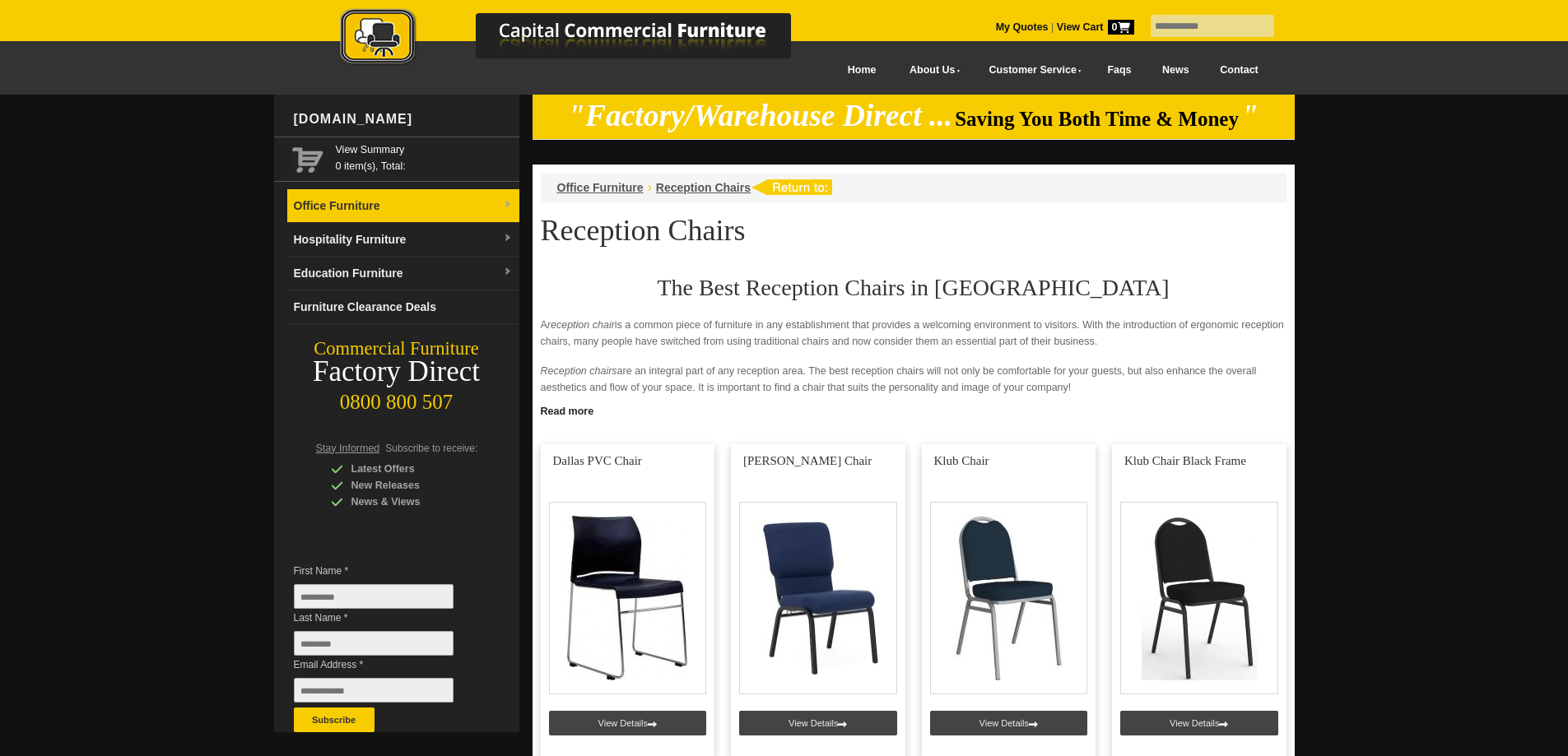
click at [505, 204] on img at bounding box center [508, 205] width 10 height 10
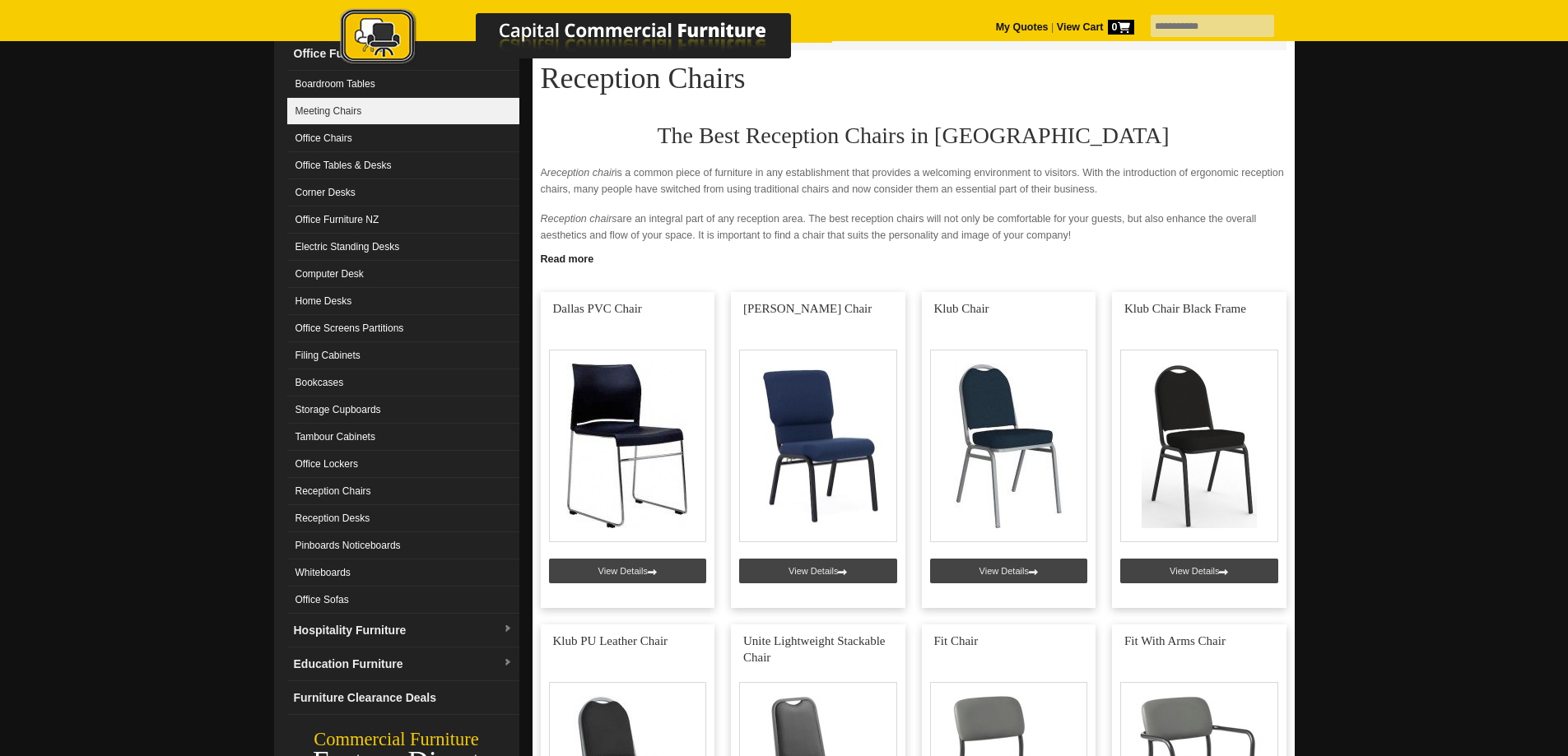
scroll to position [165, 0]
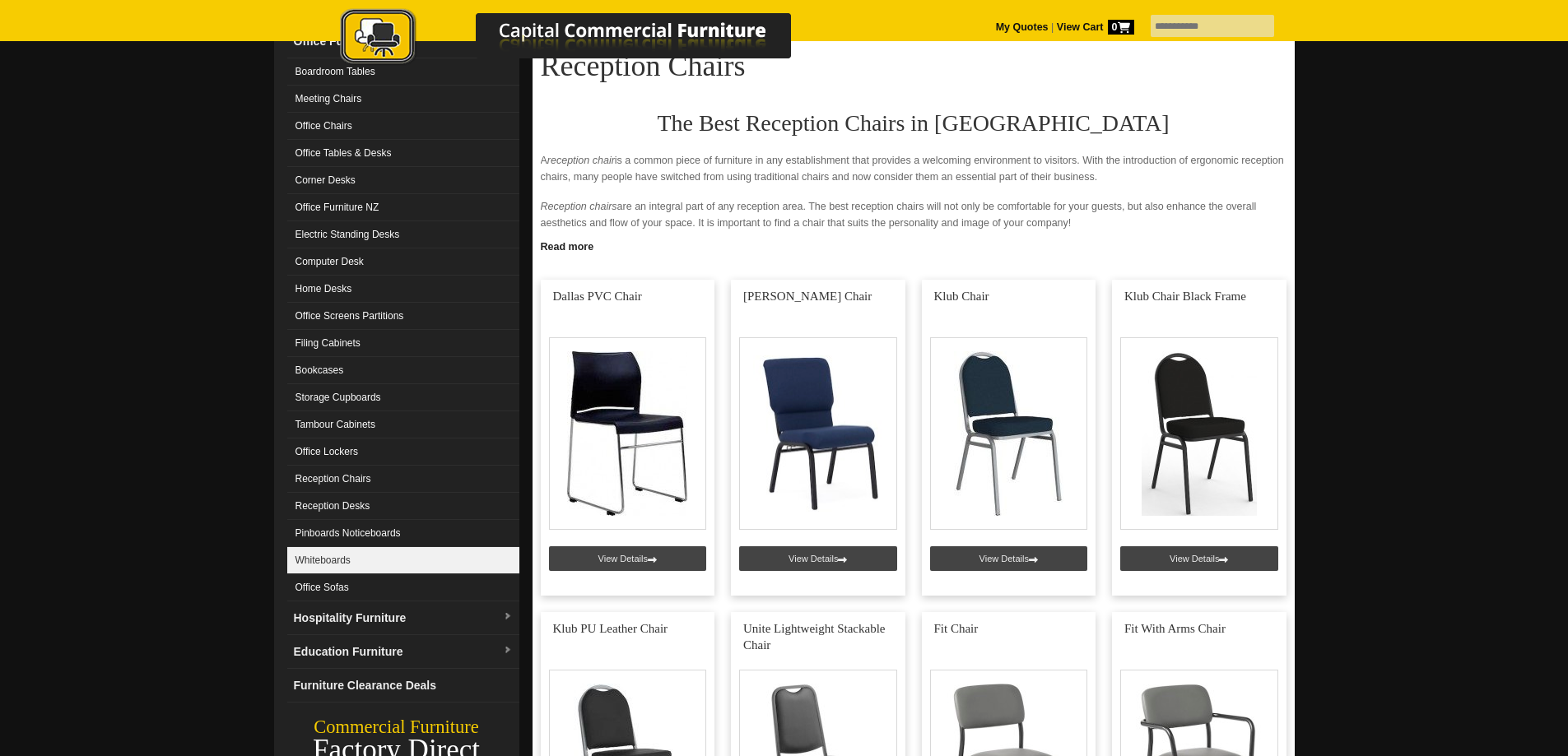
click at [340, 561] on link "Whiteboards" at bounding box center [403, 561] width 232 height 27
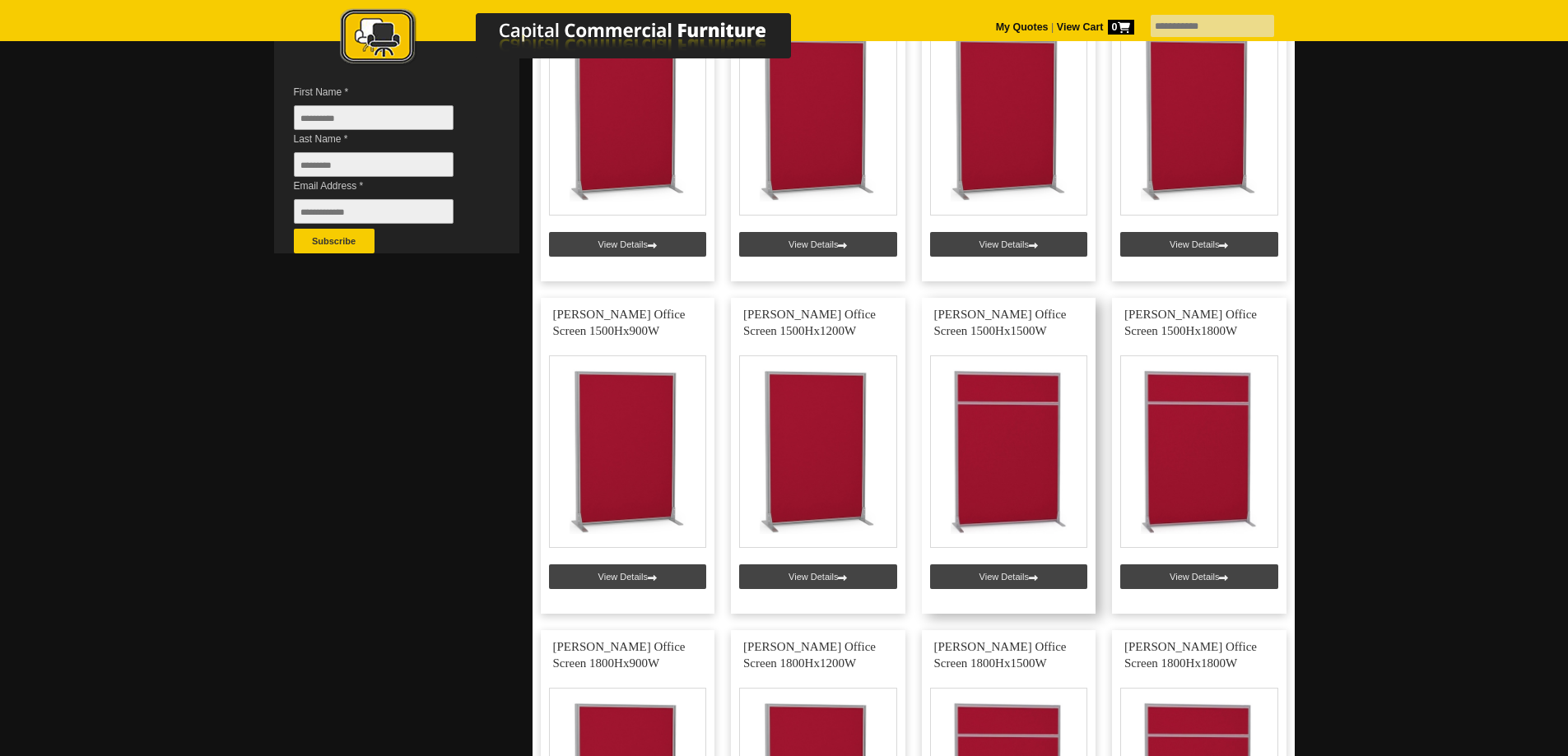
scroll to position [658, 0]
